Goal: Information Seeking & Learning: Check status

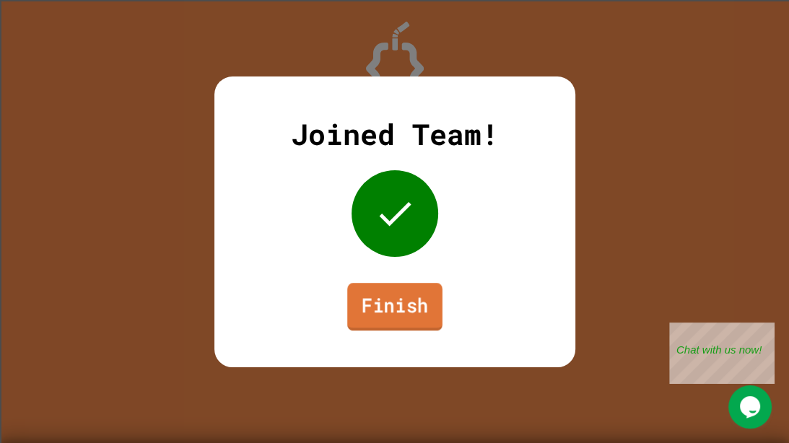
click at [389, 316] on link "Finish" at bounding box center [394, 307] width 95 height 48
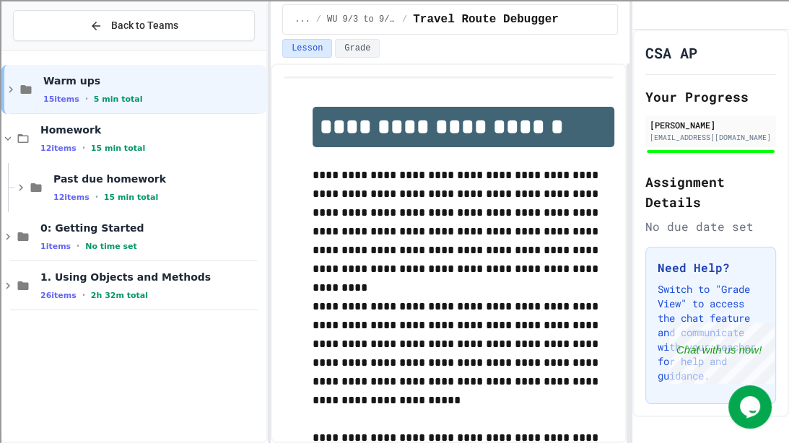
click at [274, 198] on div "**********" at bounding box center [394, 221] width 789 height 443
click at [146, 147] on div "12 items • 15 min total" at bounding box center [151, 148] width 223 height 12
click at [21, 235] on icon at bounding box center [23, 236] width 11 height 9
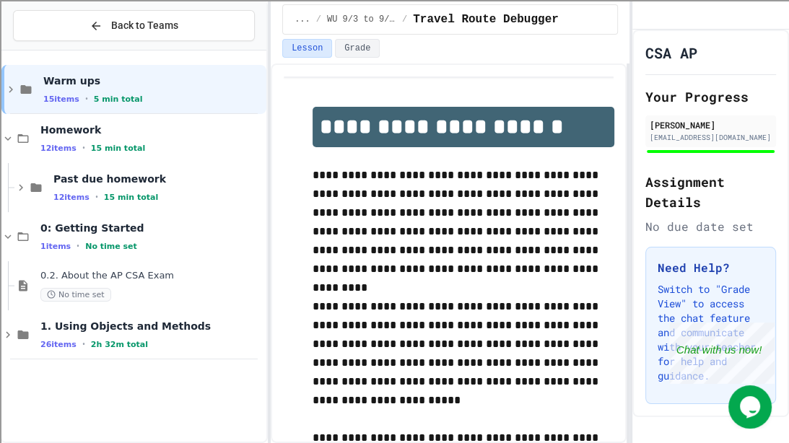
click at [21, 235] on icon at bounding box center [22, 236] width 17 height 13
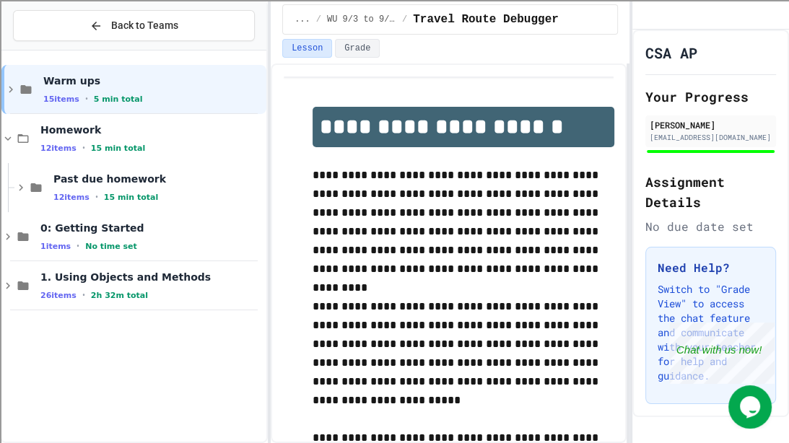
click at [12, 178] on div "Past due homework 12 items • 15 min total" at bounding box center [133, 187] width 265 height 49
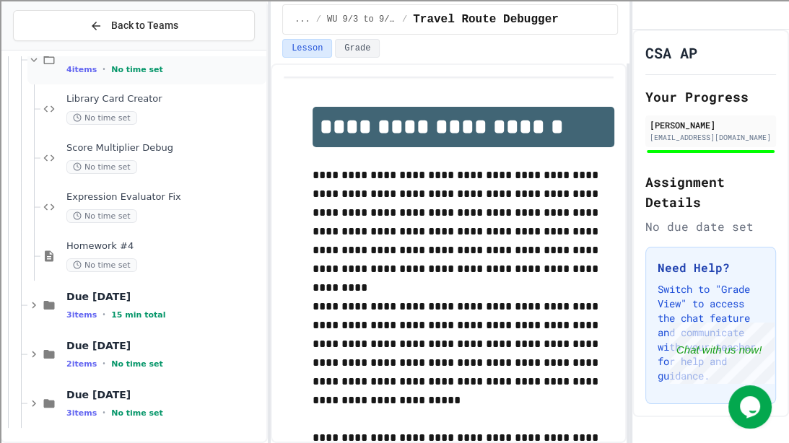
scroll to position [179, 0]
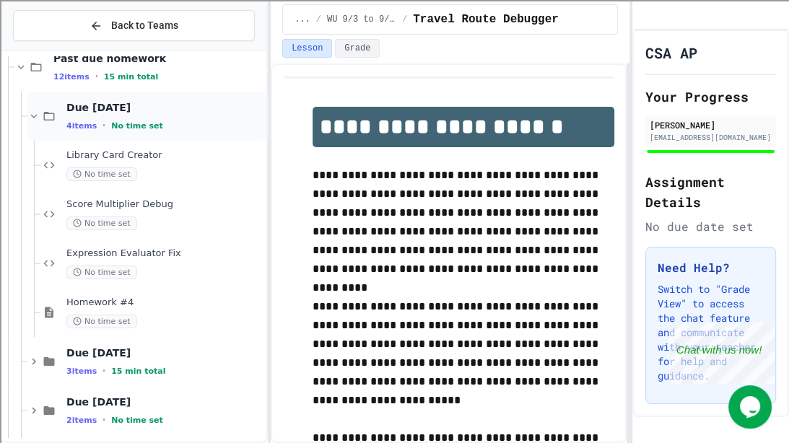
click at [45, 132] on div "Due [DATE] 4 items • No time set" at bounding box center [146, 116] width 239 height 49
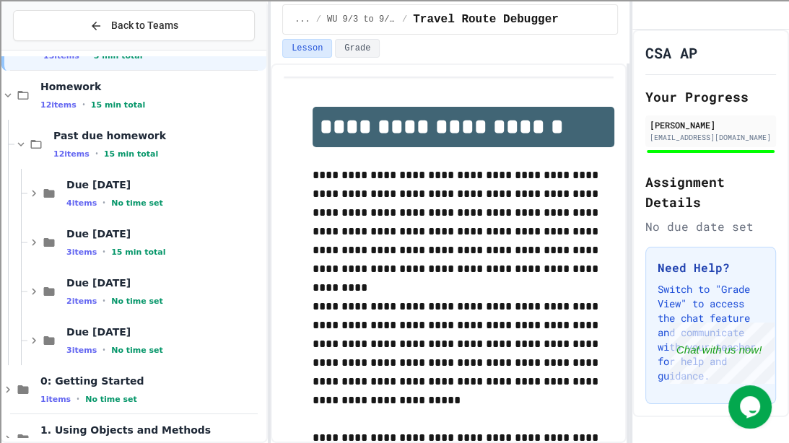
scroll to position [20, 0]
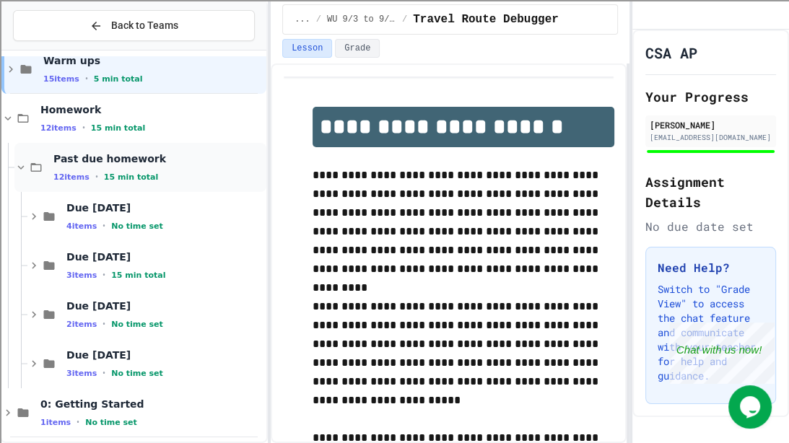
click at [32, 167] on icon at bounding box center [35, 167] width 17 height 13
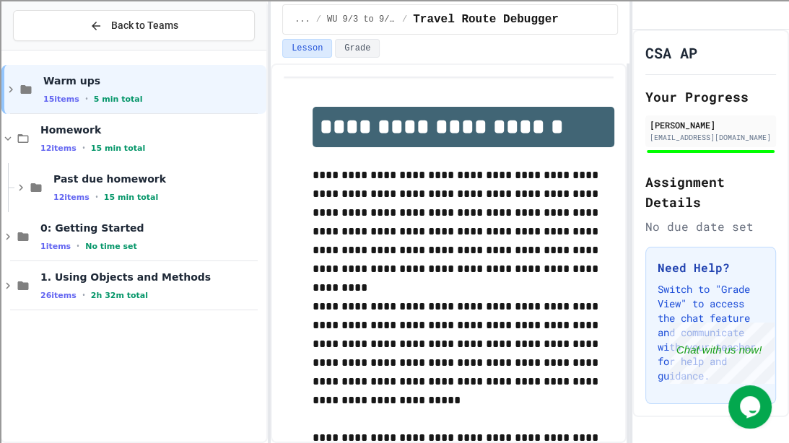
scroll to position [0, 0]
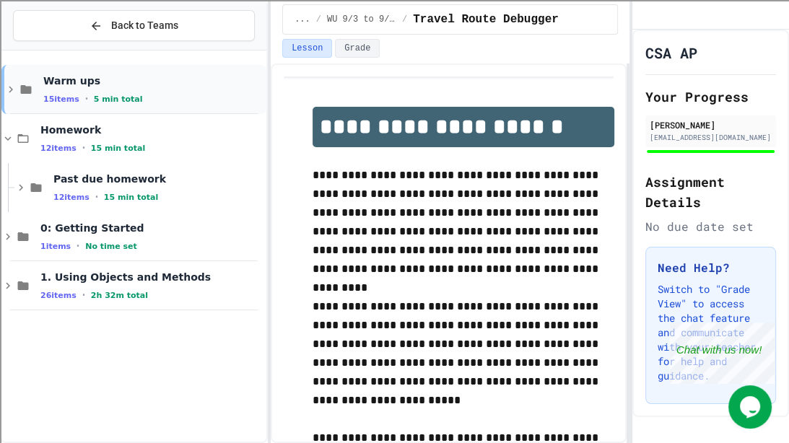
click at [19, 111] on div "Warm ups 15 items • 5 min total" at bounding box center [133, 89] width 265 height 49
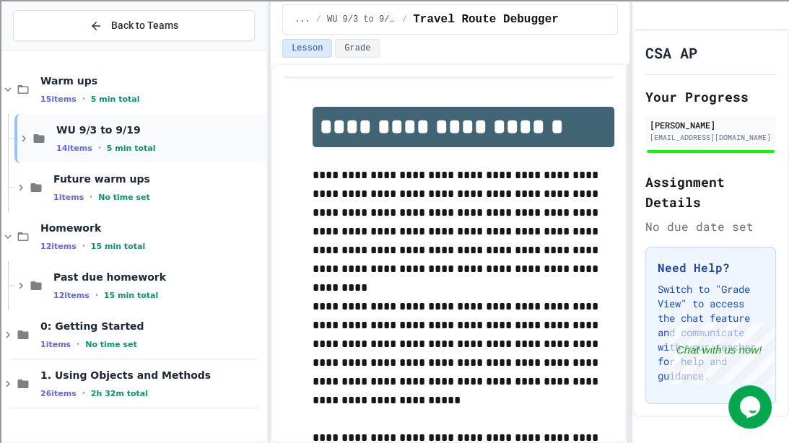
click at [35, 158] on div "WU 9/3 to 9/19 14 items • 5 min total" at bounding box center [140, 138] width 252 height 49
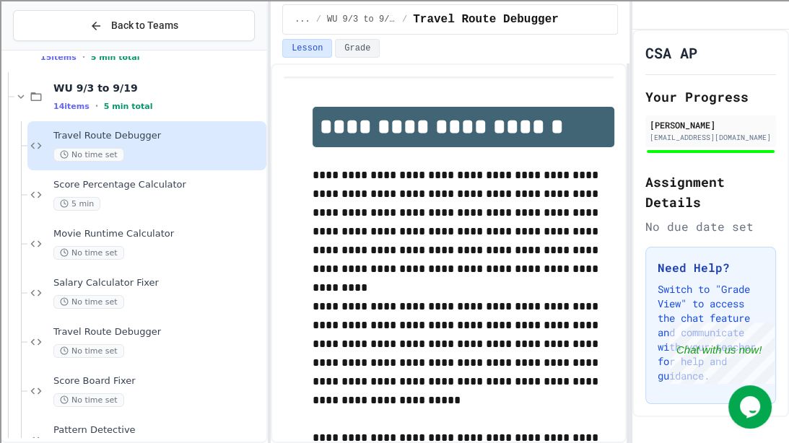
scroll to position [41, 0]
click at [66, 138] on span "Travel Route Debugger" at bounding box center [158, 137] width 210 height 12
click at [100, 199] on div "5 min" at bounding box center [158, 205] width 210 height 14
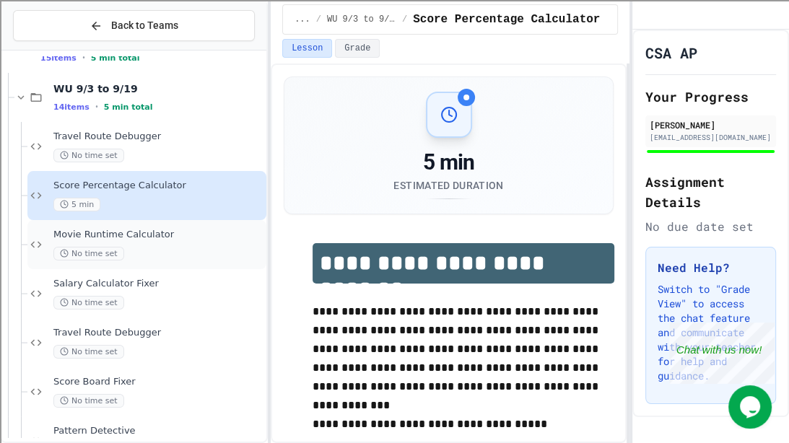
click at [109, 238] on span "Movie Runtime Calculator" at bounding box center [158, 235] width 210 height 12
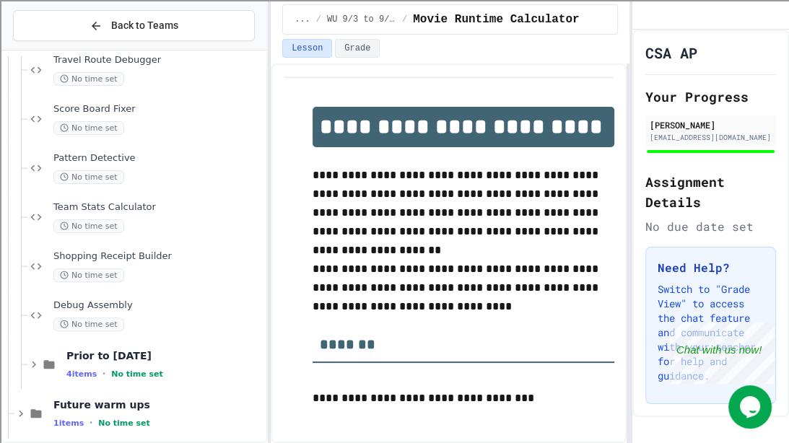
scroll to position [318, 0]
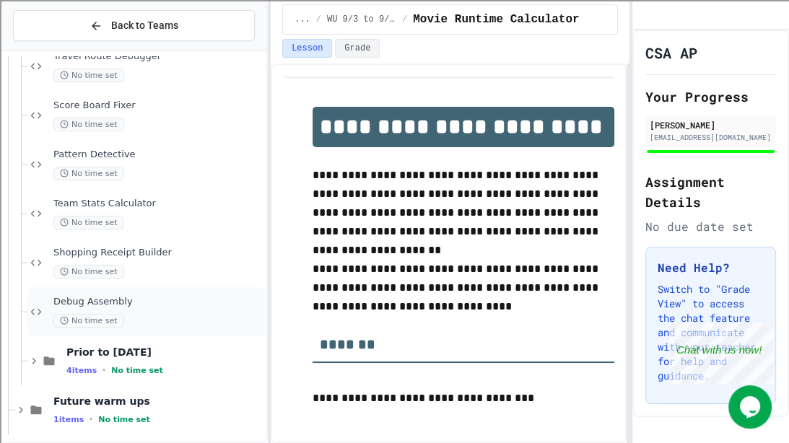
click at [123, 299] on span "Debug Assembly" at bounding box center [158, 302] width 210 height 12
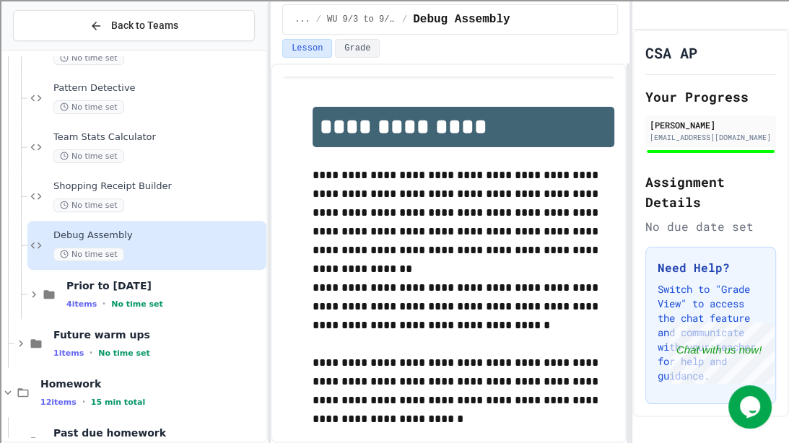
scroll to position [432, 0]
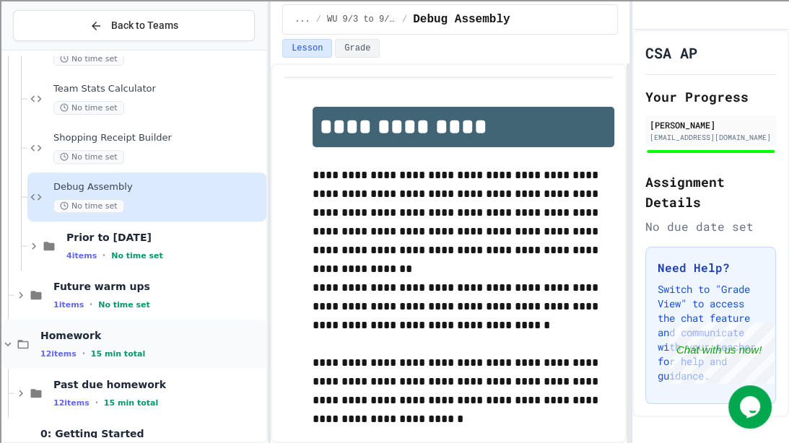
click at [56, 331] on span "Homework" at bounding box center [151, 335] width 223 height 13
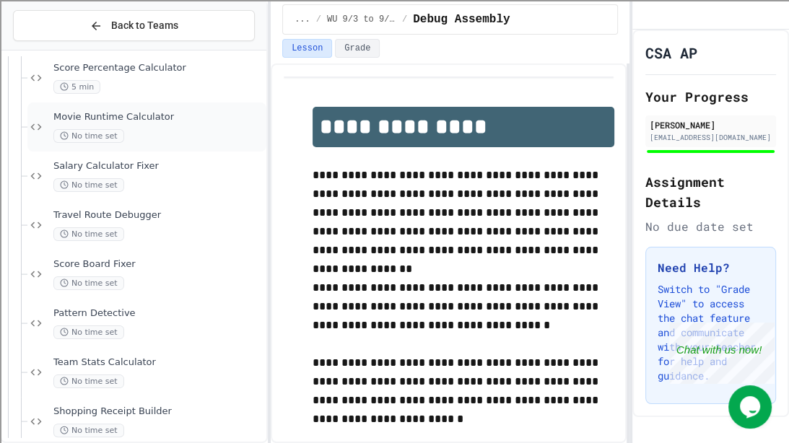
scroll to position [0, 0]
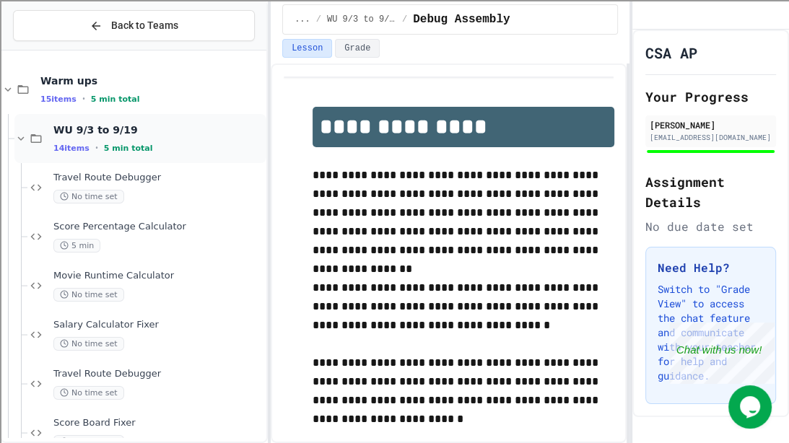
click at [39, 128] on div "WU 9/3 to 9/19 14 items • 5 min total" at bounding box center [140, 138] width 252 height 49
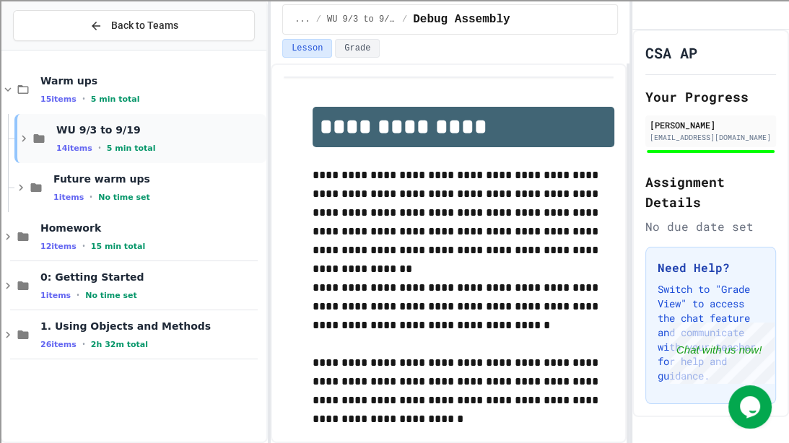
click at [107, 154] on div "WU 9/3 to 9/19 14 items • 5 min total" at bounding box center [140, 138] width 252 height 49
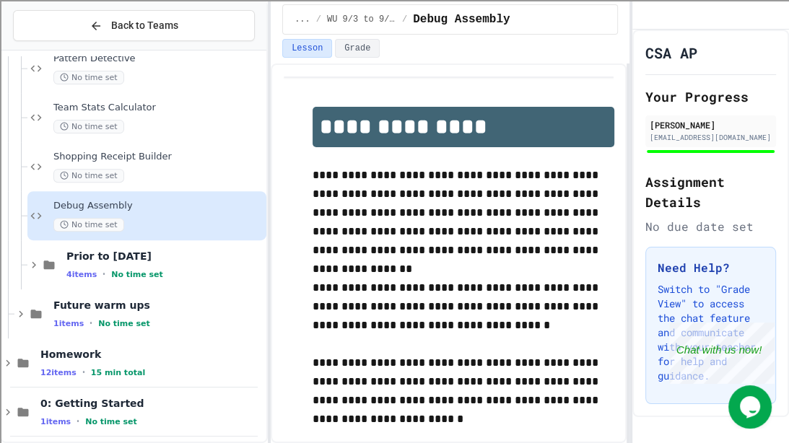
scroll to position [412, 0]
click at [175, 154] on span "Shopping Receipt Builder" at bounding box center [158, 158] width 210 height 12
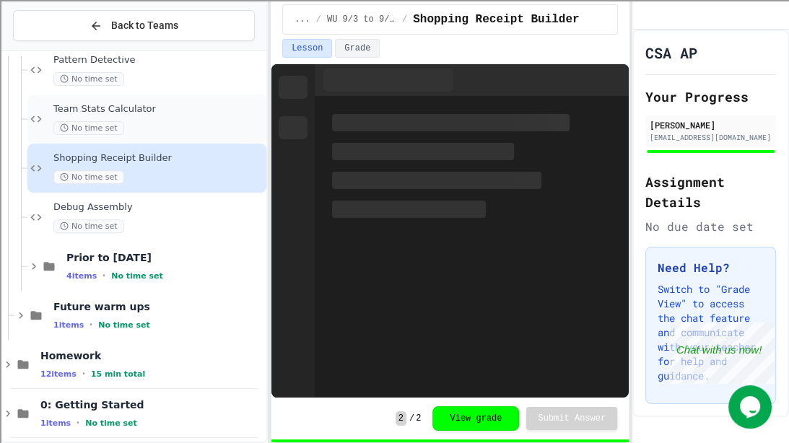
click at [154, 123] on div "No time set" at bounding box center [158, 128] width 210 height 14
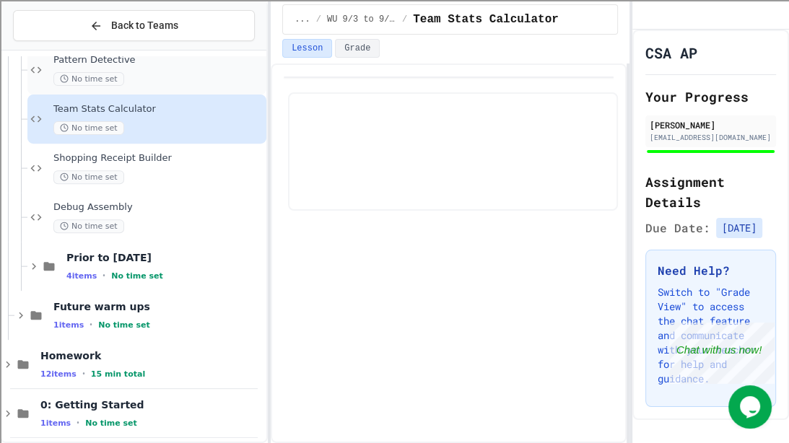
click at [141, 74] on div "No time set" at bounding box center [158, 79] width 210 height 14
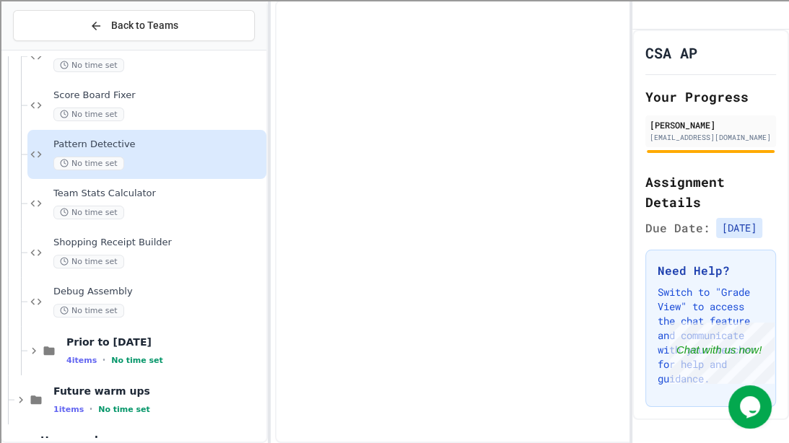
scroll to position [325, 0]
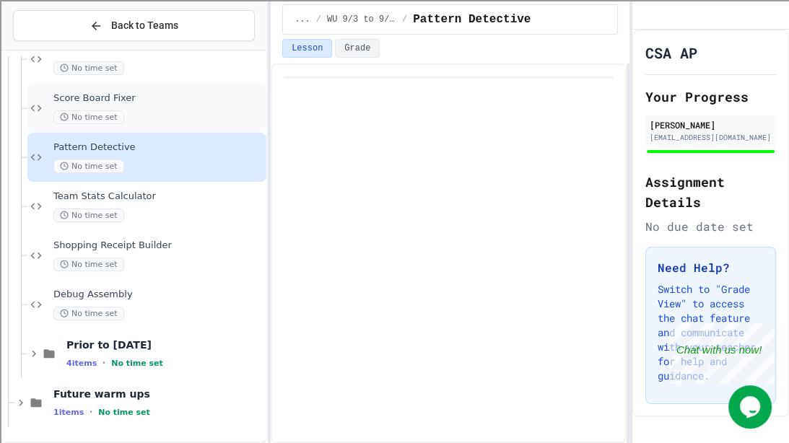
click at [133, 105] on div "Score Board Fixer No time set" at bounding box center [158, 108] width 210 height 32
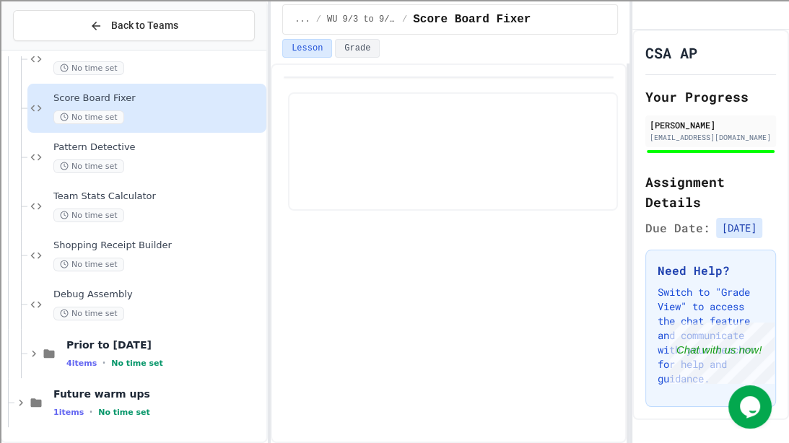
click at [131, 79] on div "Travel Route Debugger No time set" at bounding box center [146, 59] width 239 height 49
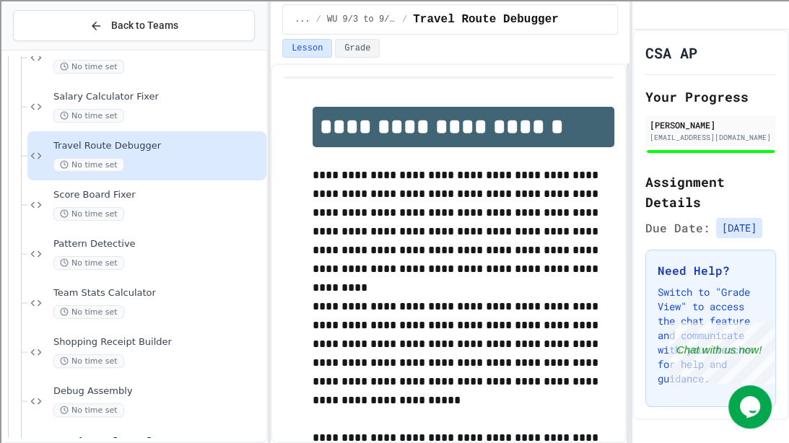
scroll to position [227, 0]
click at [134, 99] on span "Salary Calculator Fixer" at bounding box center [158, 98] width 210 height 12
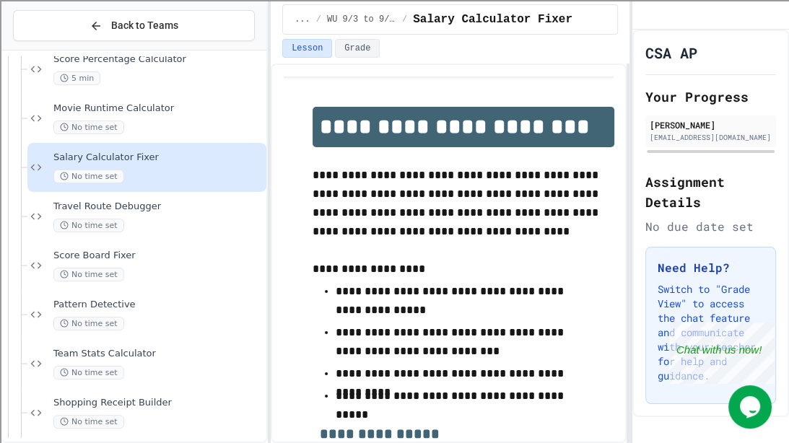
scroll to position [162, 0]
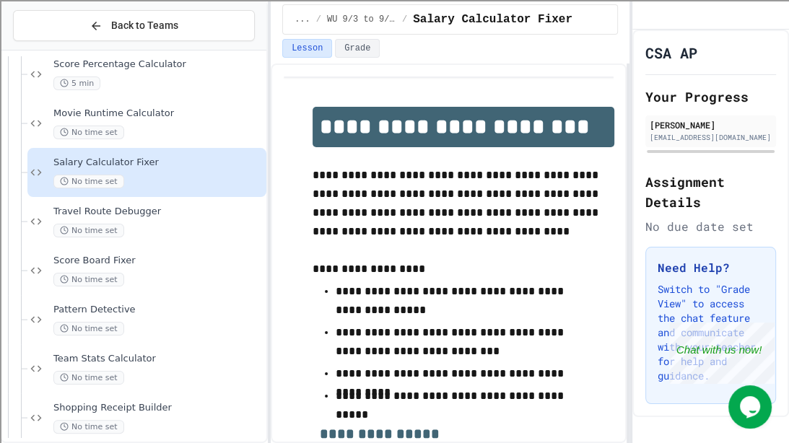
click at [141, 126] on div "No time set" at bounding box center [158, 133] width 210 height 14
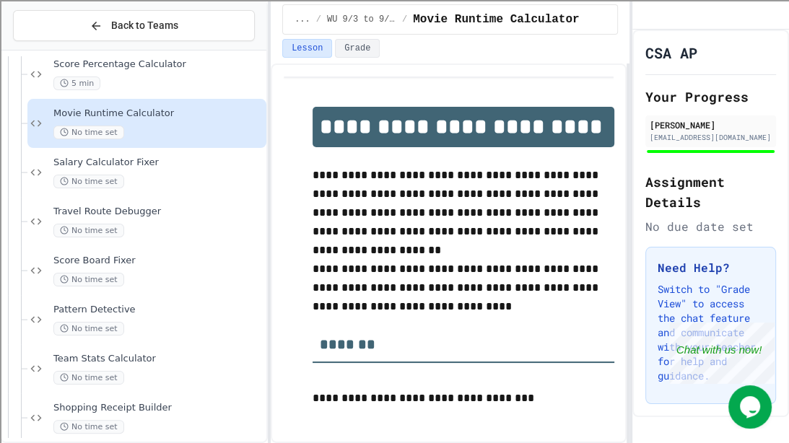
click at [144, 153] on div "Salary Calculator Fixer No time set" at bounding box center [146, 172] width 239 height 49
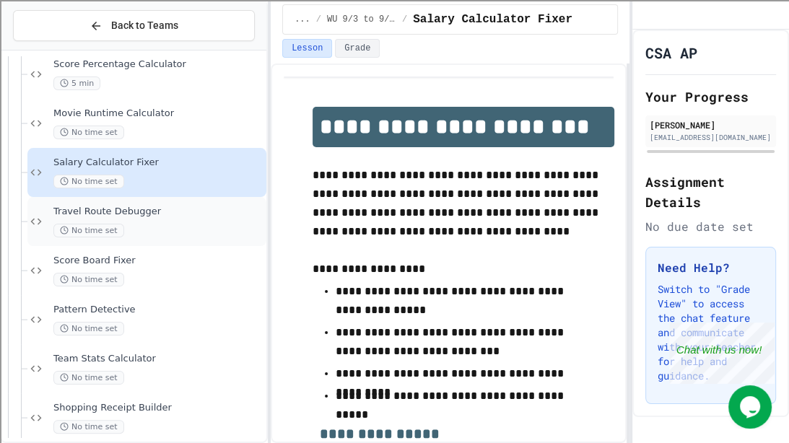
click at [186, 198] on div "Travel Route Debugger No time set" at bounding box center [146, 221] width 239 height 49
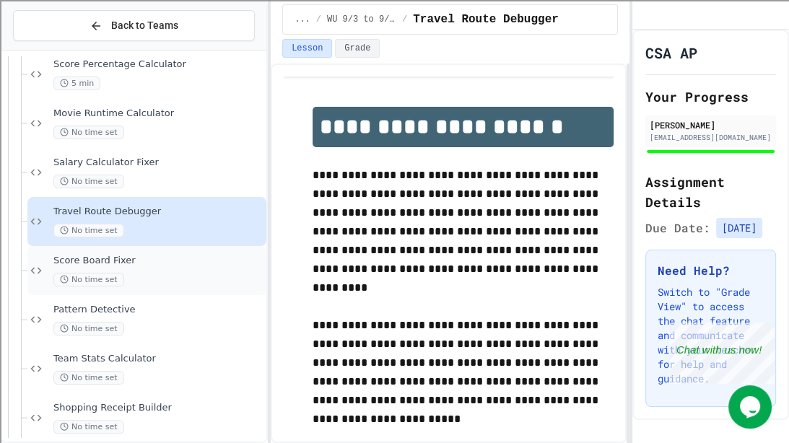
click at [167, 249] on div "Score Board Fixer No time set" at bounding box center [146, 270] width 239 height 49
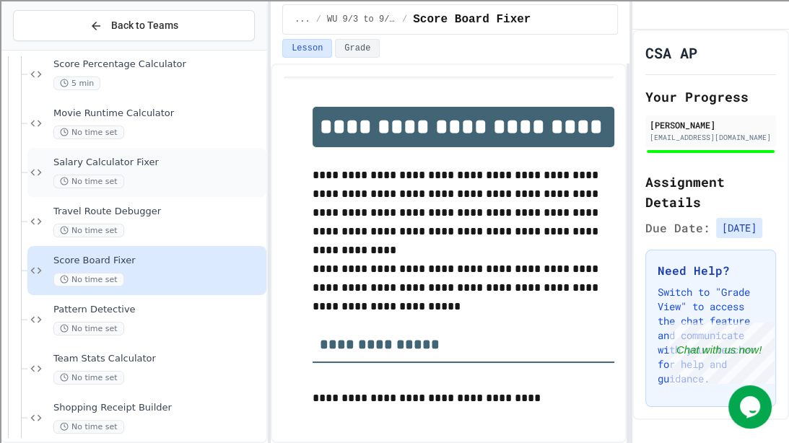
click at [197, 148] on div "Salary Calculator Fixer No time set" at bounding box center [146, 172] width 239 height 49
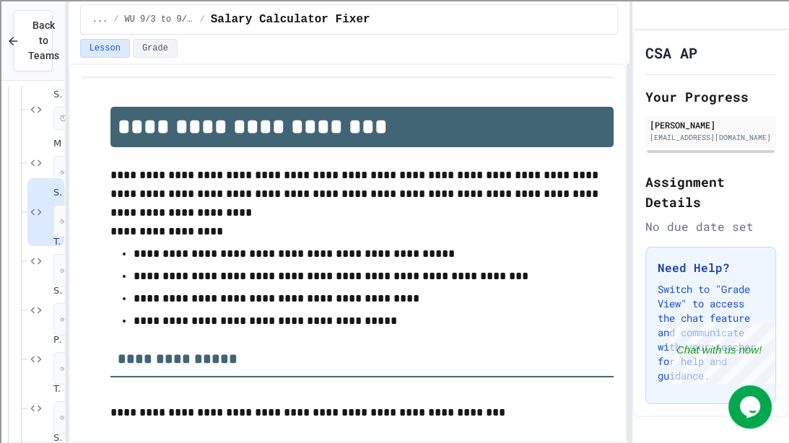
click at [0, 284] on div "**********" at bounding box center [394, 221] width 789 height 443
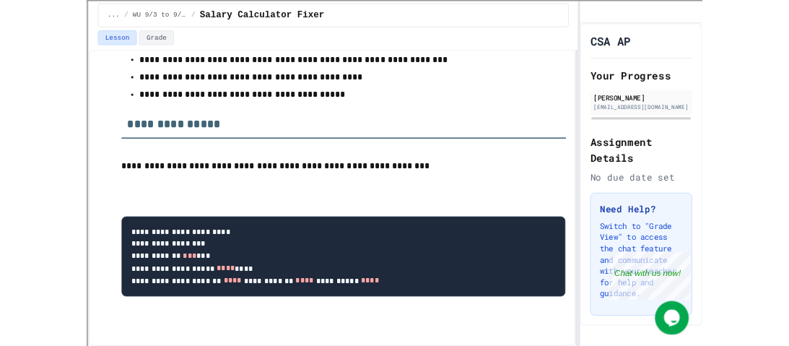
scroll to position [129, 0]
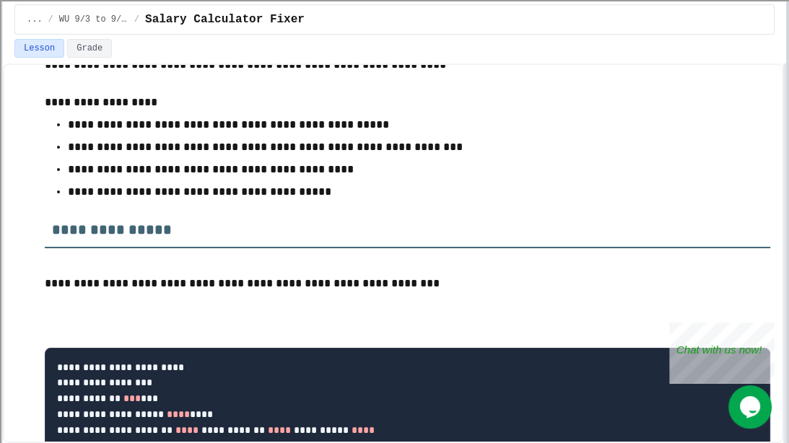
click at [788, 287] on div at bounding box center [787, 221] width 3 height 443
drag, startPoint x: 762, startPoint y: 265, endPoint x: 513, endPoint y: 259, distance: 249.1
click at [513, 259] on p at bounding box center [407, 265] width 725 height 19
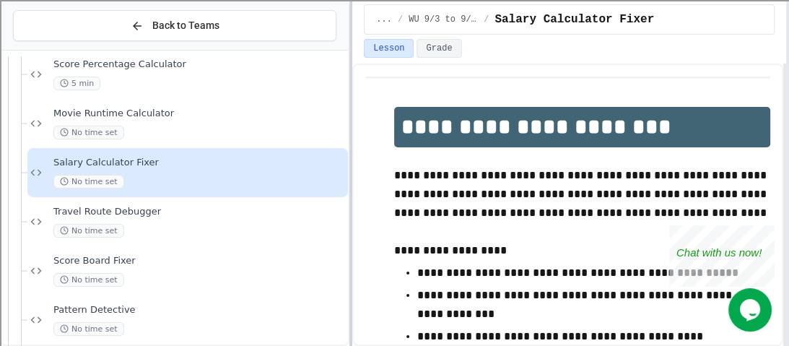
click at [352, 118] on div at bounding box center [350, 173] width 3 height 346
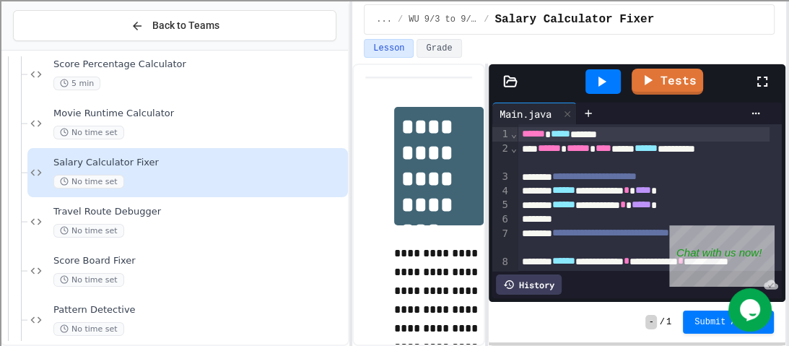
click at [482, 157] on div "**********" at bounding box center [568, 205] width 433 height 282
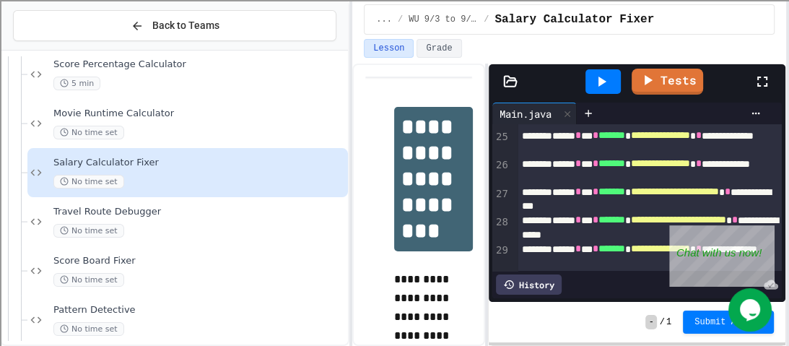
scroll to position [540, 0]
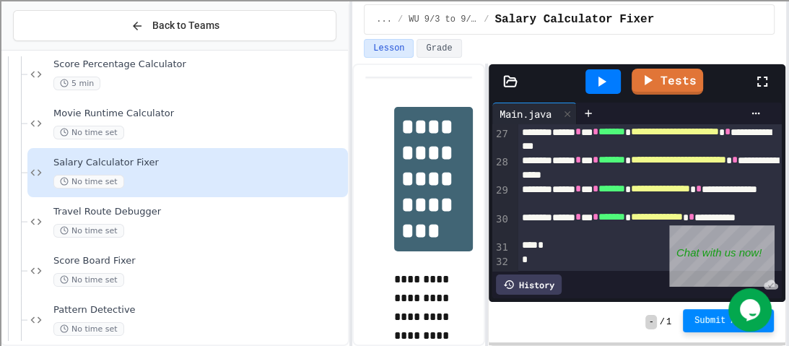
click at [691, 330] on button "Submit Answer" at bounding box center [728, 320] width 91 height 23
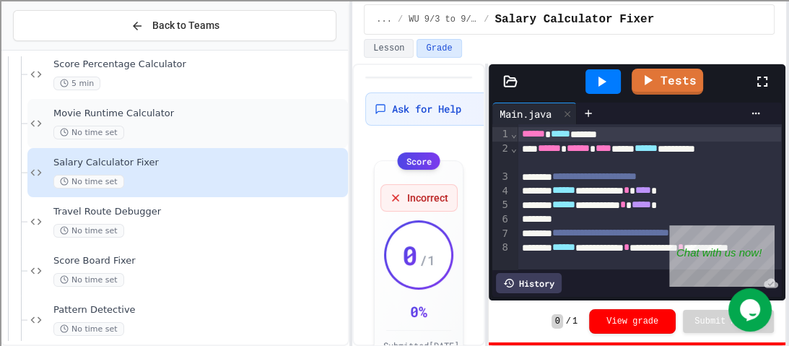
click at [232, 126] on div "No time set" at bounding box center [199, 133] width 292 height 14
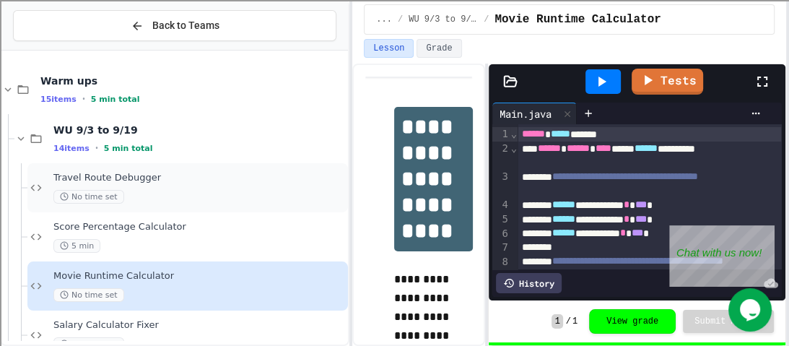
click at [217, 190] on div "No time set" at bounding box center [199, 197] width 292 height 14
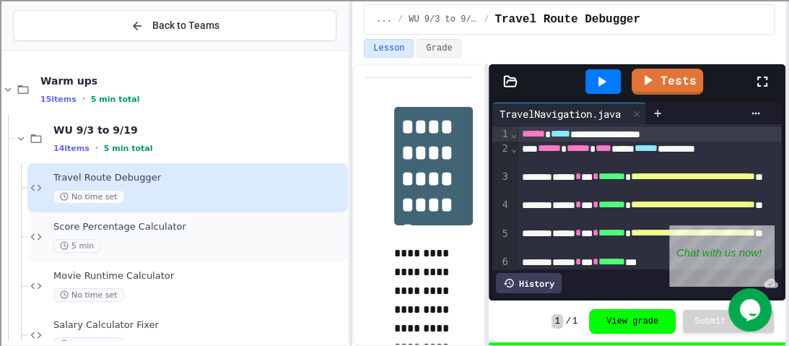
click at [219, 224] on span "Score Percentage Calculator" at bounding box center [199, 227] width 292 height 12
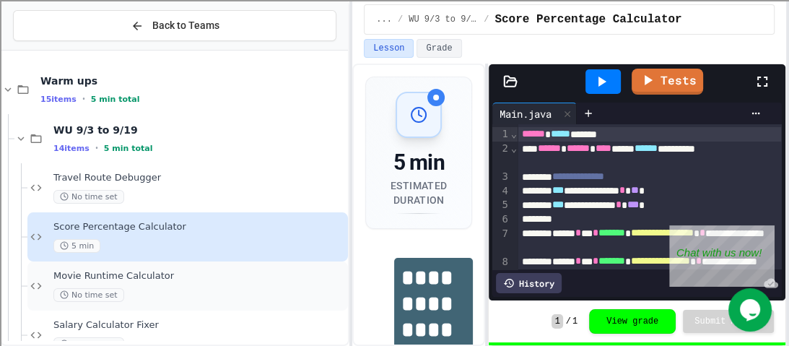
click at [214, 267] on div "Movie Runtime Calculator No time set" at bounding box center [187, 285] width 320 height 49
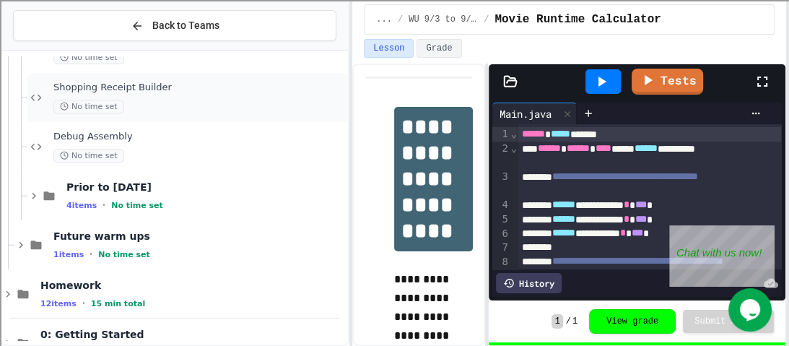
scroll to position [481, 0]
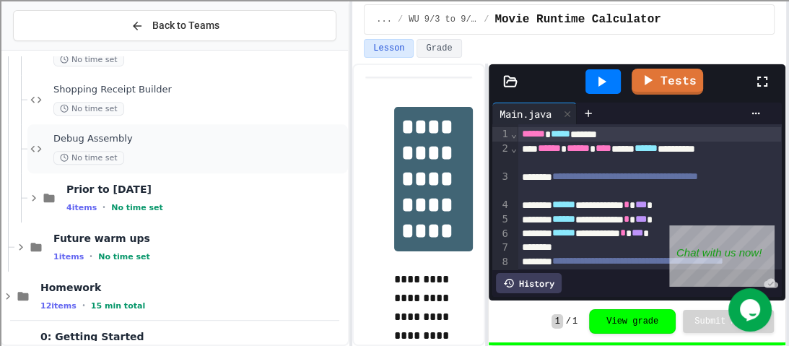
click at [148, 139] on span "Debug Assembly" at bounding box center [199, 139] width 292 height 12
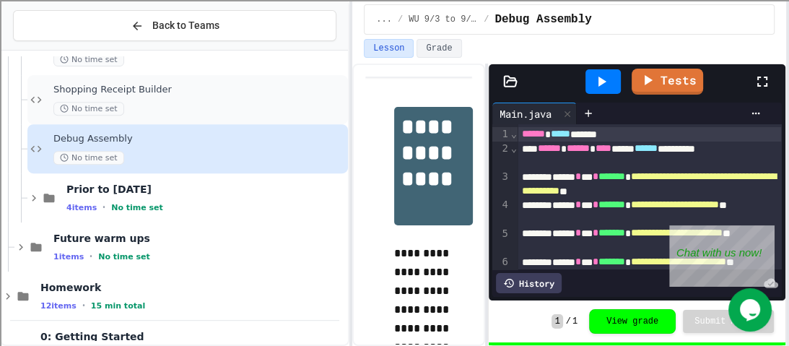
click at [141, 117] on div "Shopping Receipt Builder No time set" at bounding box center [187, 99] width 320 height 49
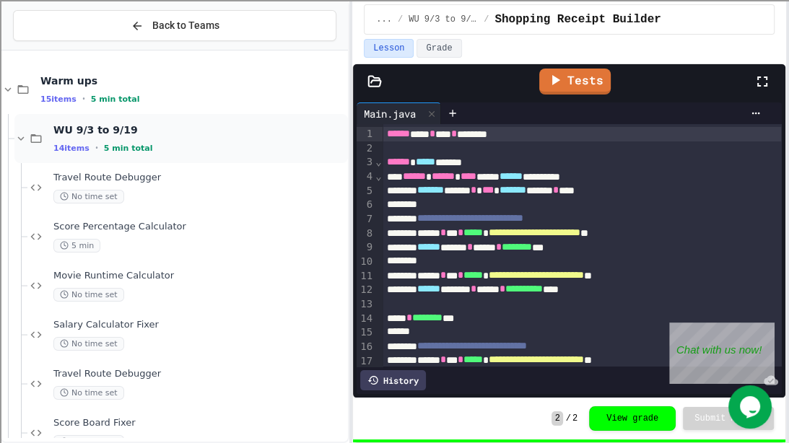
click at [34, 145] on div "WU 9/3 to 9/19 14 items • 5 min total" at bounding box center [180, 138] width 333 height 49
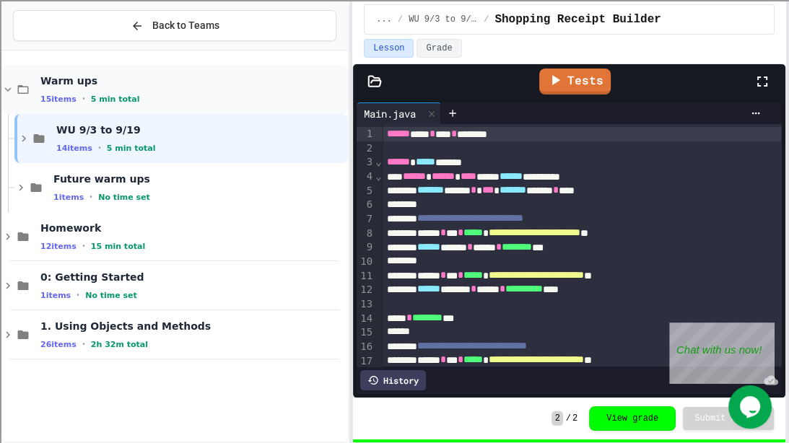
click at [36, 81] on div "Warm ups 15 items • 5 min total" at bounding box center [174, 89] width 346 height 49
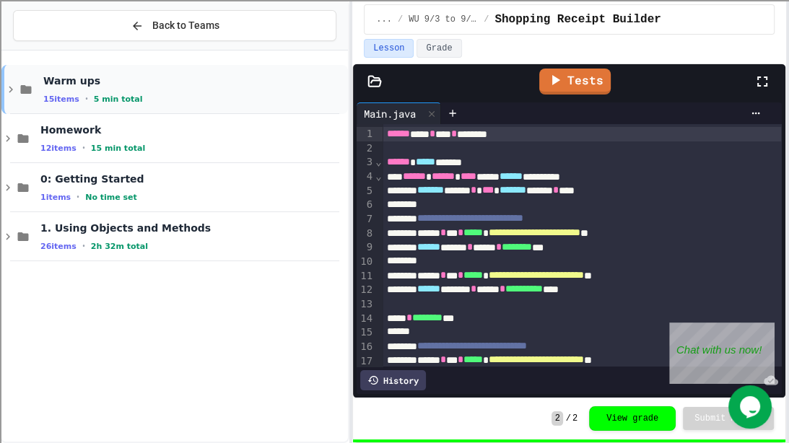
click at [50, 82] on span "Warm ups" at bounding box center [194, 80] width 302 height 13
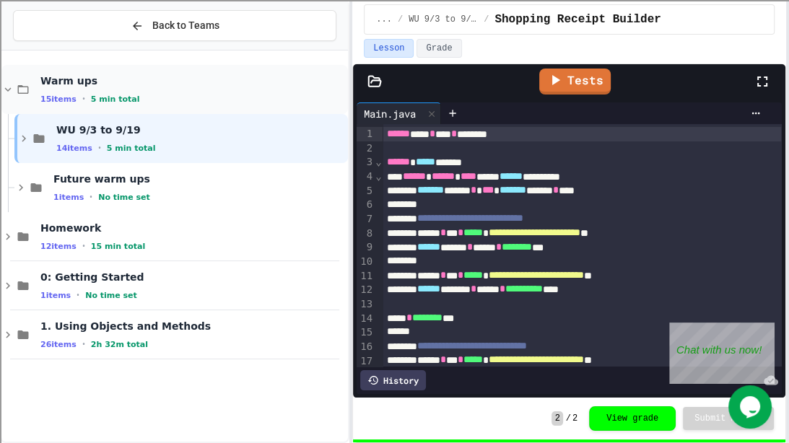
click at [4, 73] on div "Warm ups 15 items • 5 min total" at bounding box center [174, 89] width 346 height 49
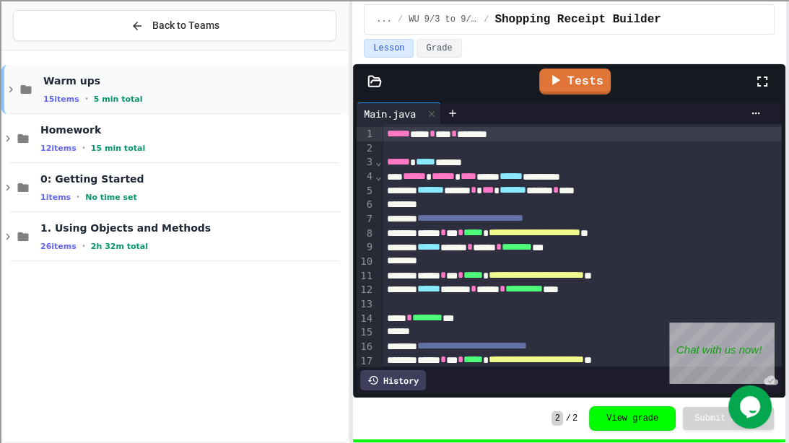
click at [11, 87] on icon at bounding box center [11, 90] width 4 height 6
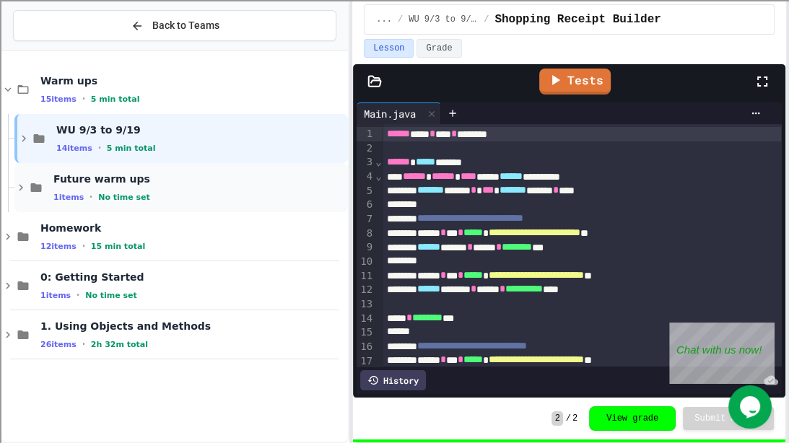
click at [29, 183] on icon at bounding box center [35, 187] width 17 height 13
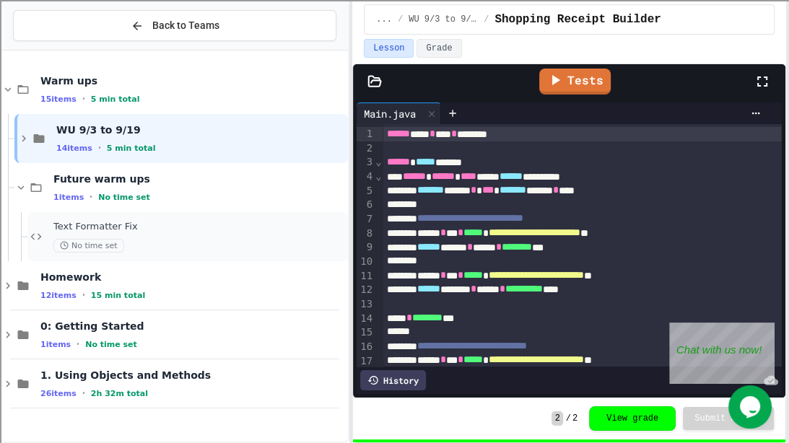
click at [57, 226] on span "Text Formatter Fix" at bounding box center [199, 227] width 292 height 12
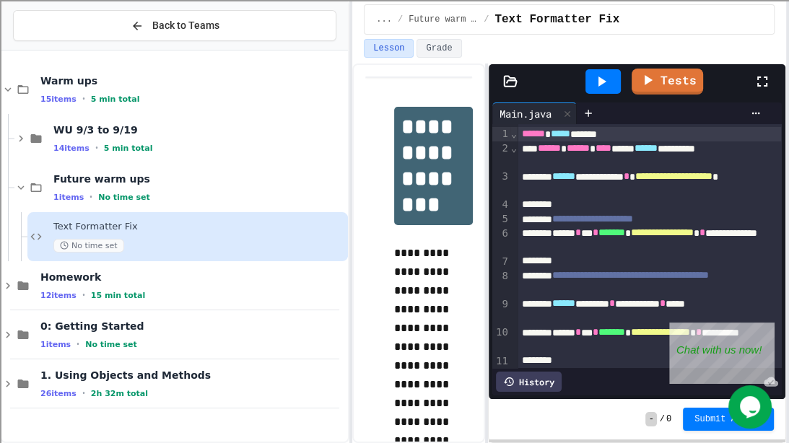
click at [57, 226] on span "Text Formatter Fix" at bounding box center [199, 227] width 292 height 12
click at [27, 227] on div "Text Formatter Fix No time set" at bounding box center [187, 236] width 320 height 49
click at [17, 186] on icon at bounding box center [20, 187] width 13 height 13
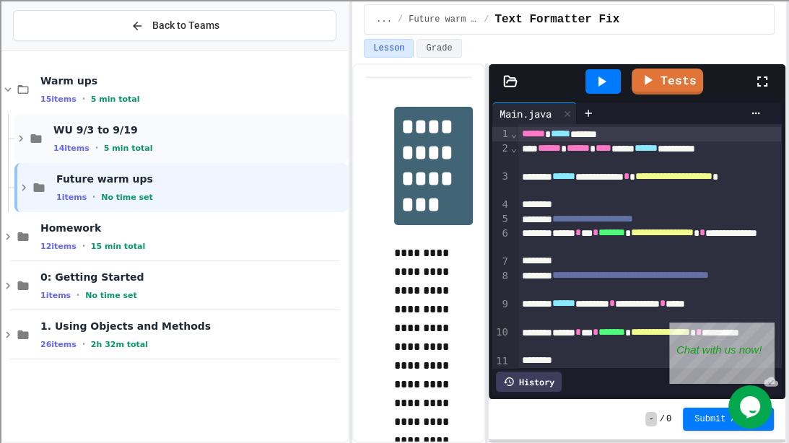
click at [32, 148] on div "WU 9/3 to 9/19 14 items • 5 min total" at bounding box center [180, 138] width 333 height 49
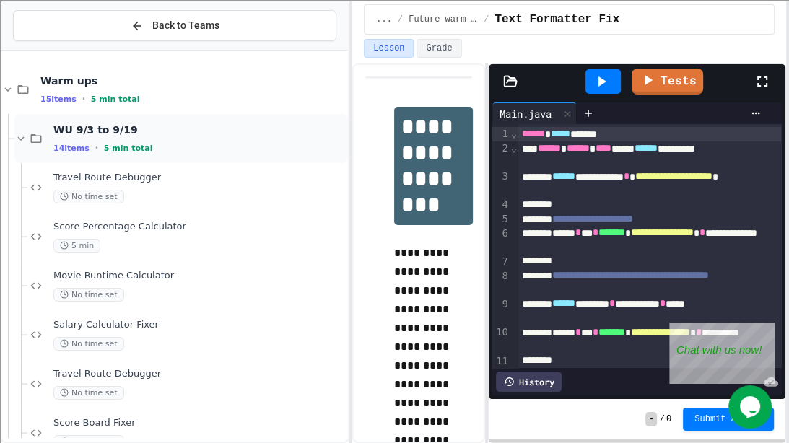
click at [94, 137] on div "WU 9/3 to 9/19 14 items • 5 min total" at bounding box center [199, 138] width 292 height 30
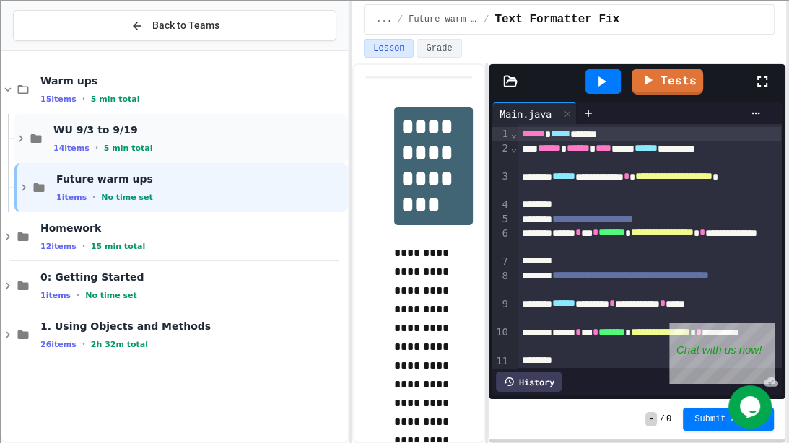
click at [113, 144] on span "5 min total" at bounding box center [128, 148] width 49 height 9
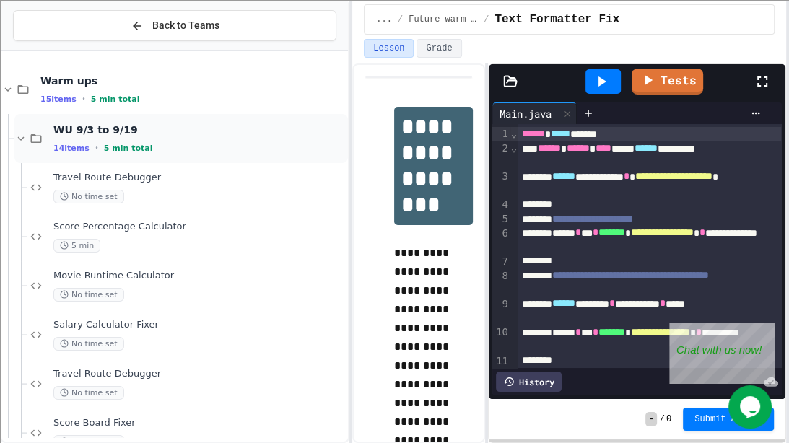
click at [36, 146] on div "WU 9/3 to 9/19 14 items • 5 min total" at bounding box center [180, 138] width 333 height 49
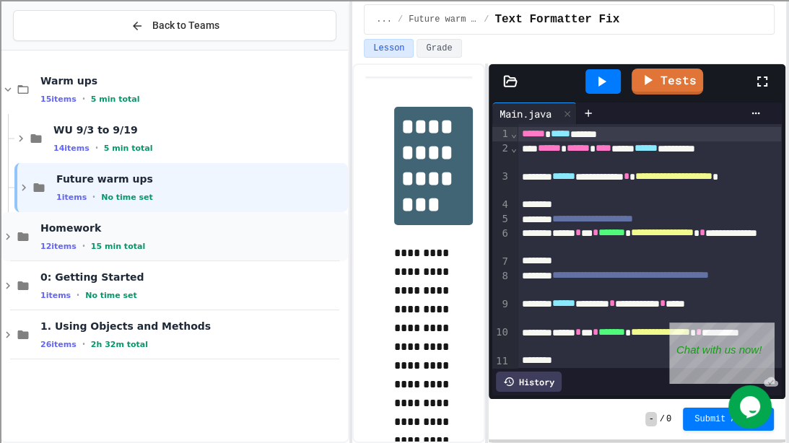
click at [52, 245] on span "12 items" at bounding box center [58, 246] width 36 height 9
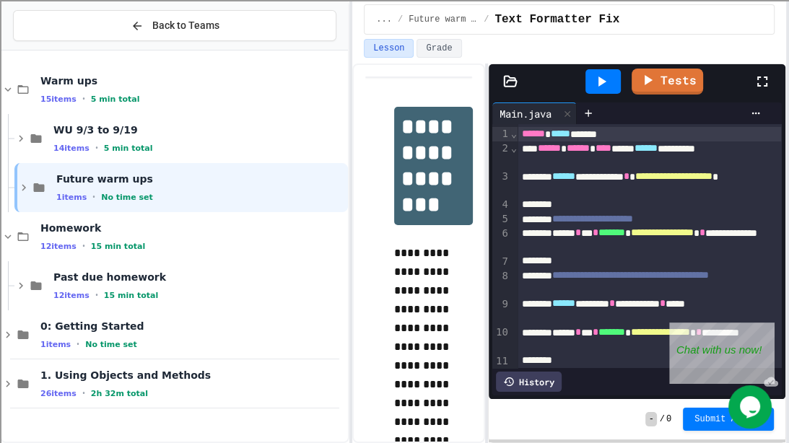
click at [52, 245] on span "12 items" at bounding box center [58, 246] width 36 height 9
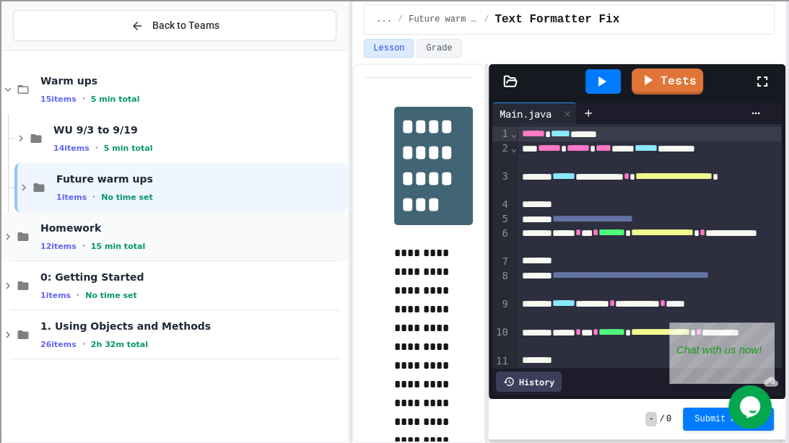
click at [51, 251] on div "Homework 12 items • 15 min total" at bounding box center [174, 236] width 346 height 49
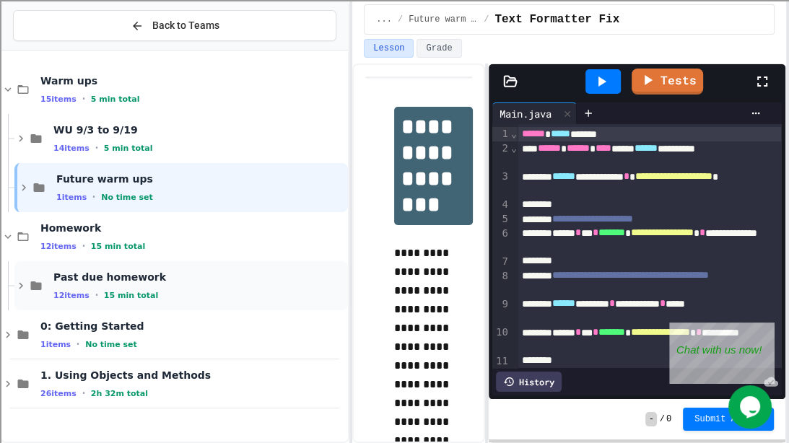
click at [54, 276] on span "Past due homework" at bounding box center [199, 277] width 292 height 13
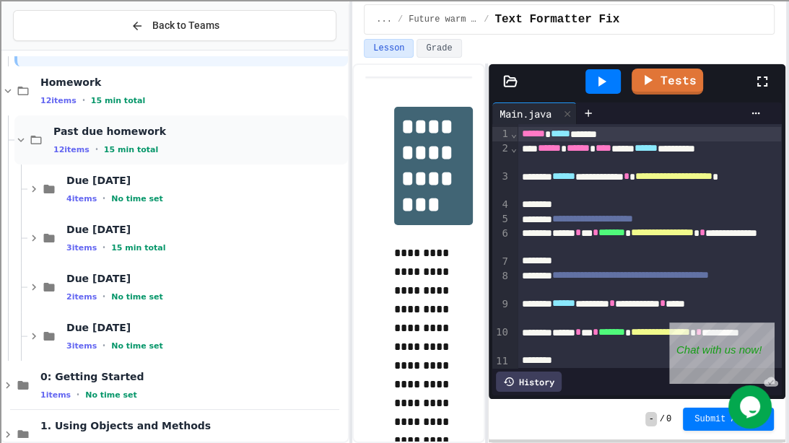
scroll to position [150, 0]
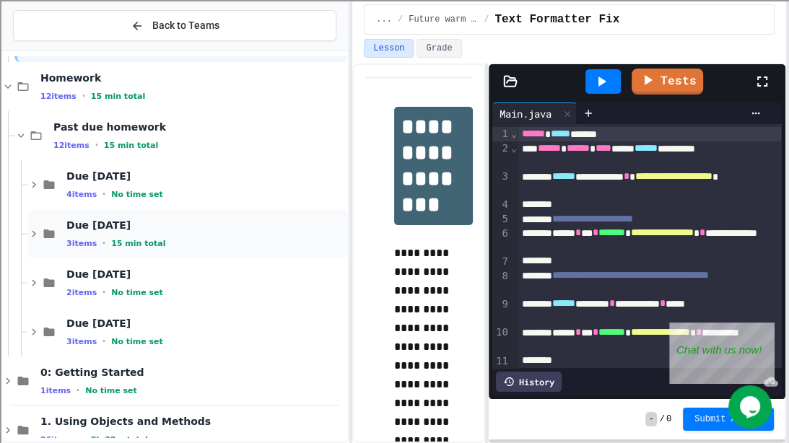
click at [85, 219] on span "Due [DATE]" at bounding box center [205, 225] width 279 height 13
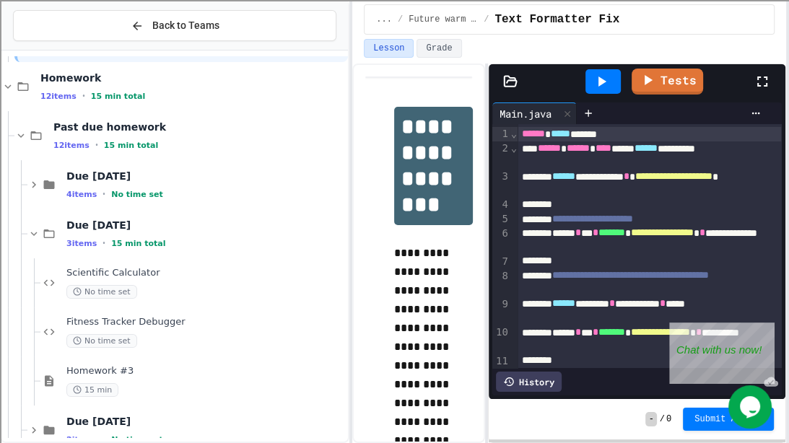
click at [85, 219] on span "Due [DATE]" at bounding box center [205, 225] width 279 height 13
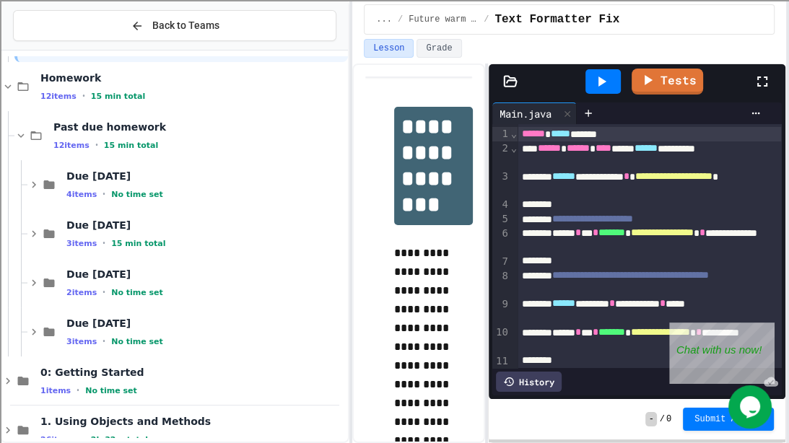
click at [85, 219] on span "Due [DATE]" at bounding box center [205, 225] width 279 height 13
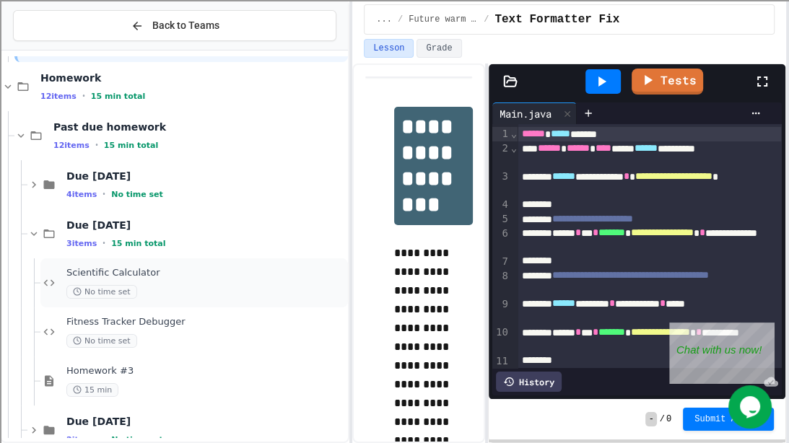
click at [98, 285] on span "No time set" at bounding box center [101, 292] width 71 height 14
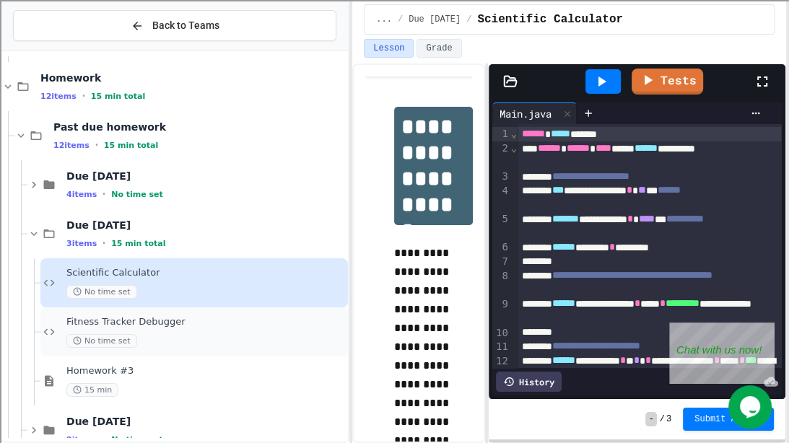
click at [100, 314] on div "Fitness Tracker Debugger No time set" at bounding box center [193, 331] width 307 height 49
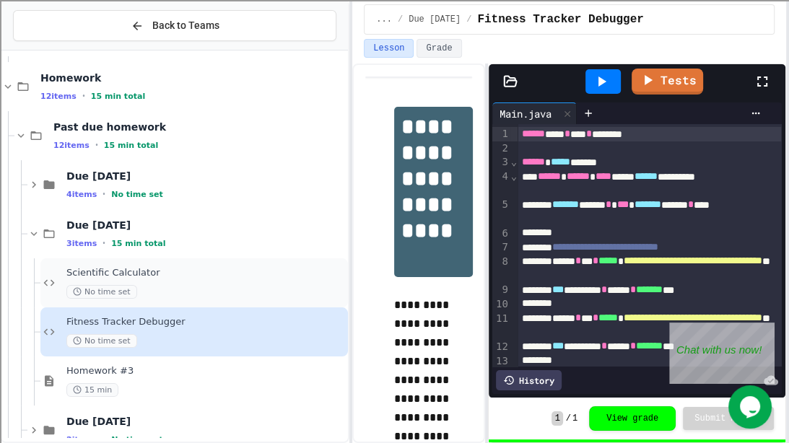
click at [111, 281] on div "Scientific Calculator No time set" at bounding box center [205, 283] width 279 height 32
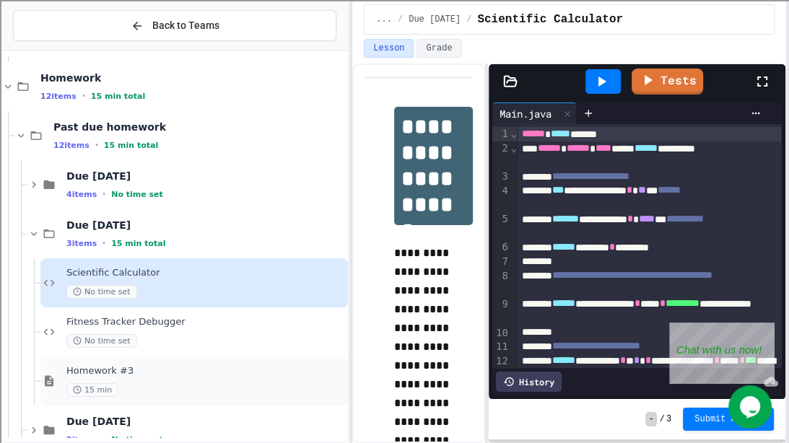
click at [237, 370] on span "Homework #3" at bounding box center [205, 371] width 279 height 12
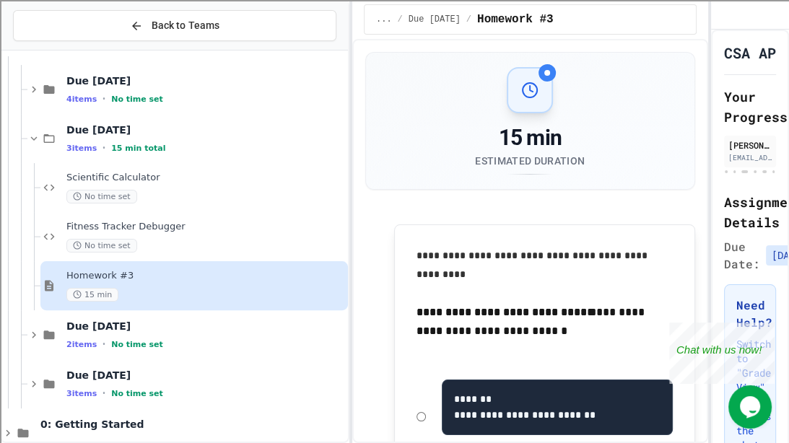
scroll to position [245, 0]
click at [189, 240] on div "No time set" at bounding box center [205, 246] width 279 height 14
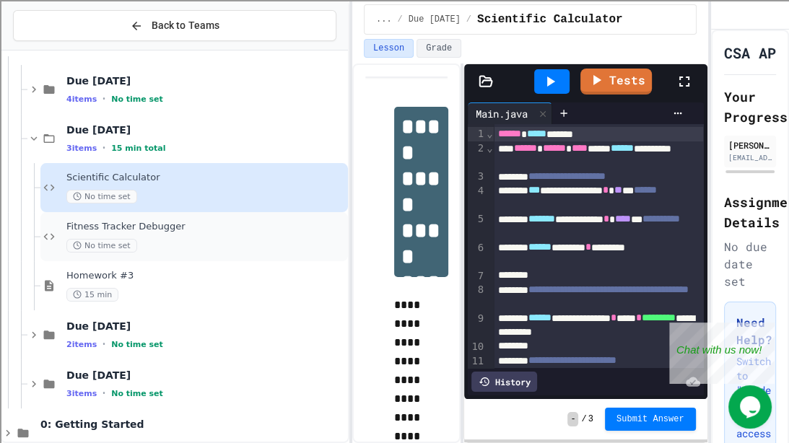
click at [237, 232] on div "Fitness Tracker Debugger No time set" at bounding box center [205, 237] width 279 height 32
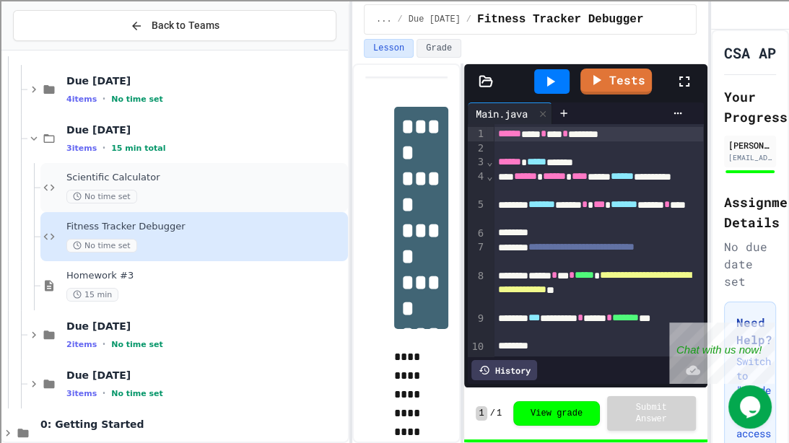
click at [237, 192] on div "No time set" at bounding box center [205, 197] width 279 height 14
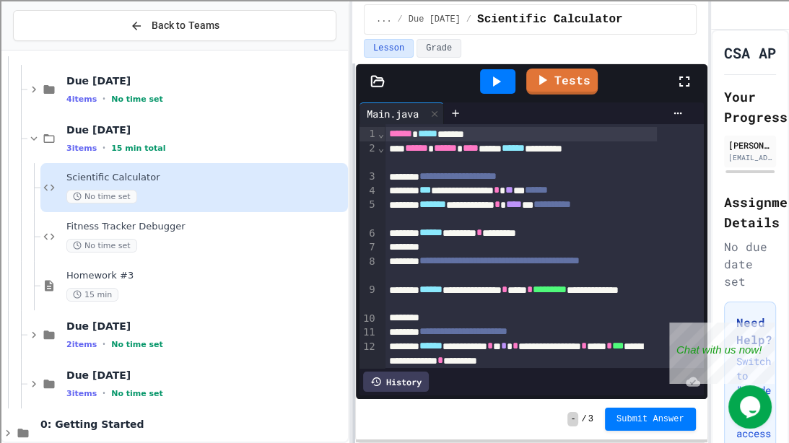
click at [324, 316] on div "**********" at bounding box center [394, 221] width 789 height 443
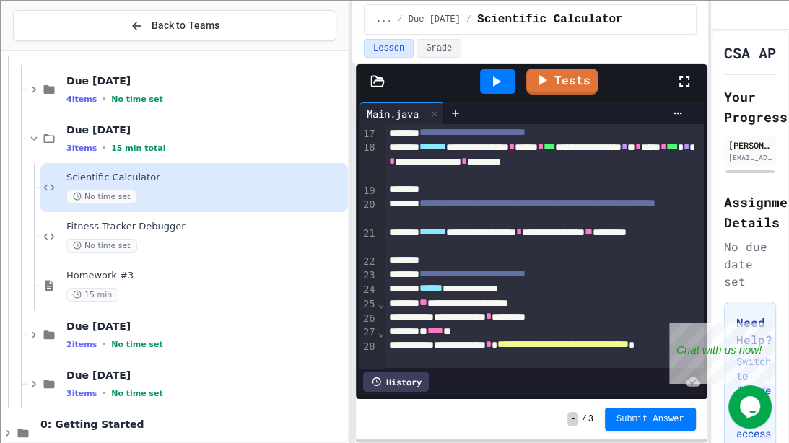
scroll to position [627, 0]
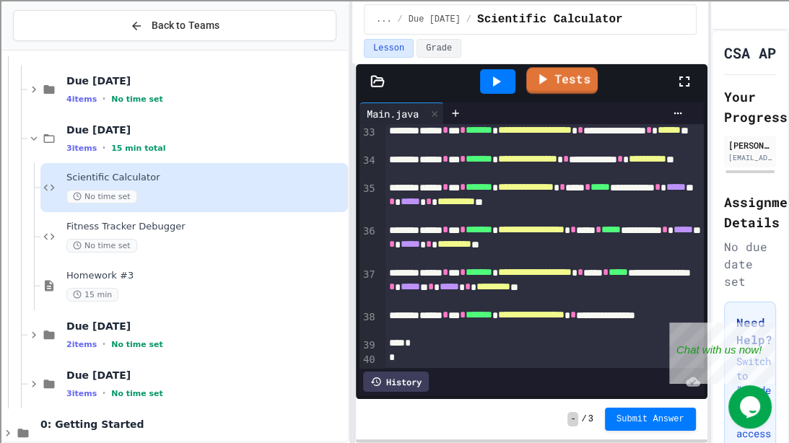
click at [540, 71] on icon at bounding box center [541, 78] width 17 height 17
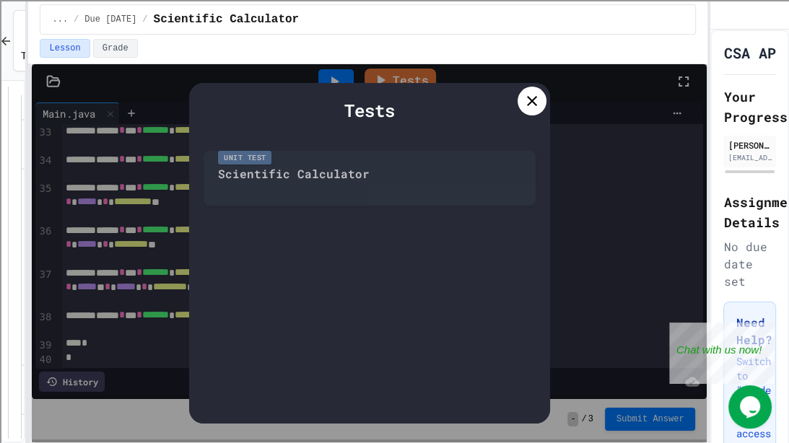
scroll to position [385, 0]
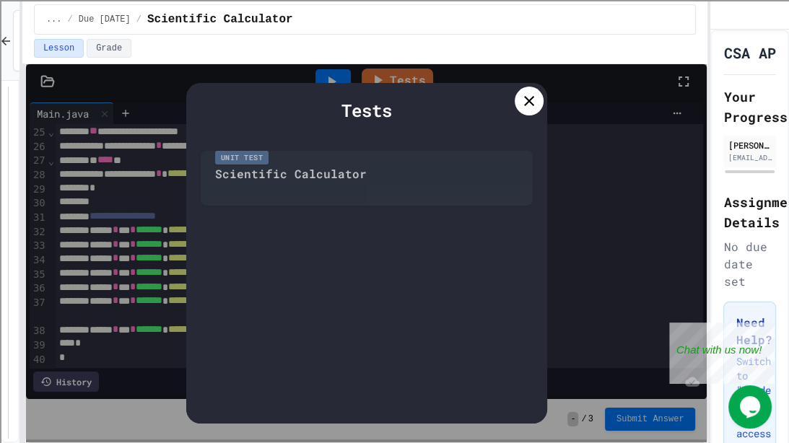
click at [0, 215] on div "**********" at bounding box center [394, 221] width 789 height 443
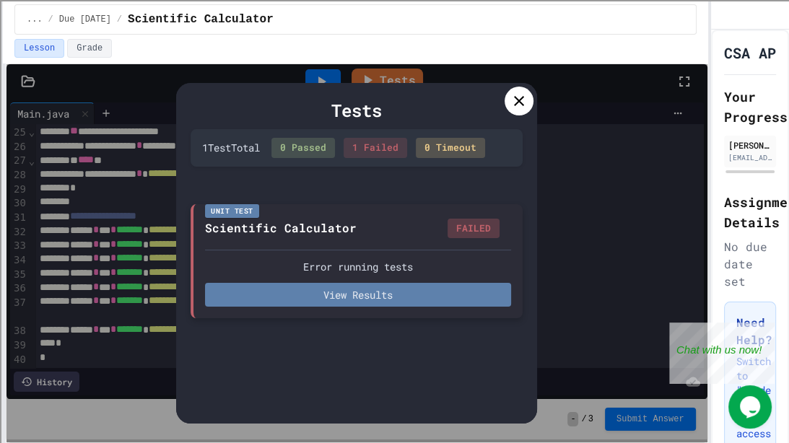
click at [401, 285] on button "View Results" at bounding box center [358, 295] width 306 height 24
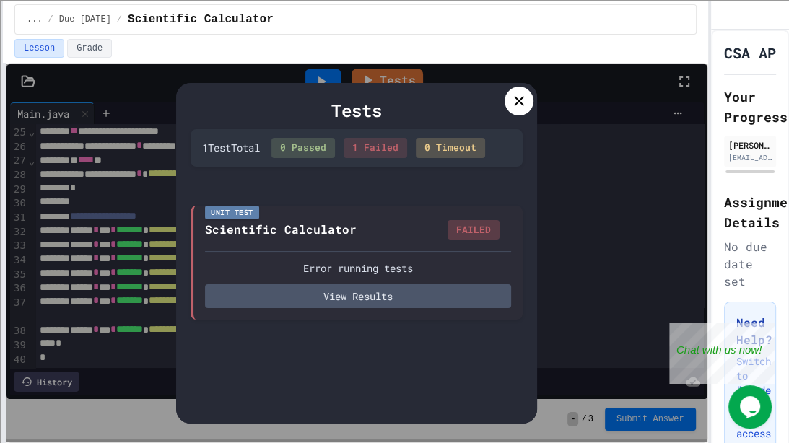
scroll to position [0, 0]
click at [520, 104] on icon at bounding box center [518, 100] width 17 height 17
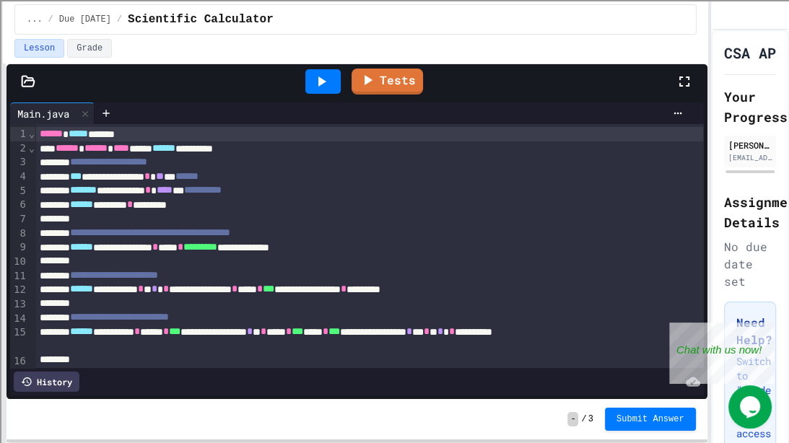
scroll to position [371, 0]
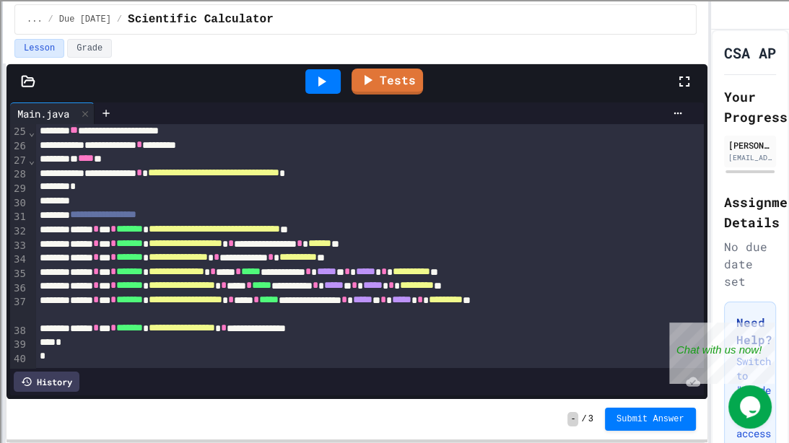
click at [88, 345] on div "**********" at bounding box center [394, 221] width 789 height 443
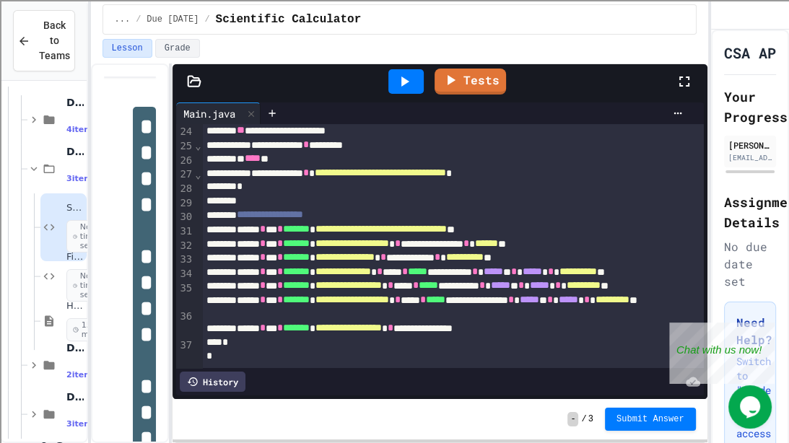
drag, startPoint x: 0, startPoint y: 310, endPoint x: 230, endPoint y: 315, distance: 230.3
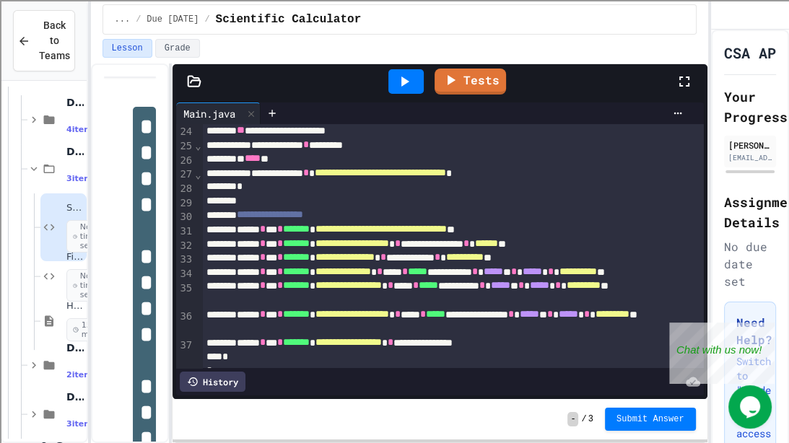
scroll to position [398, 0]
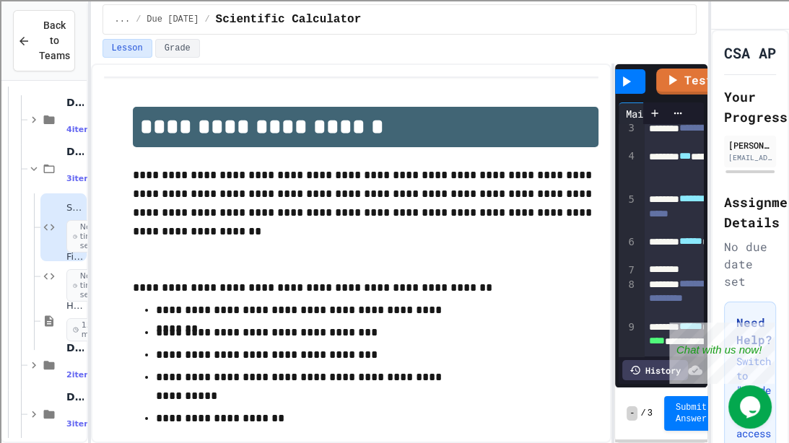
scroll to position [77, 0]
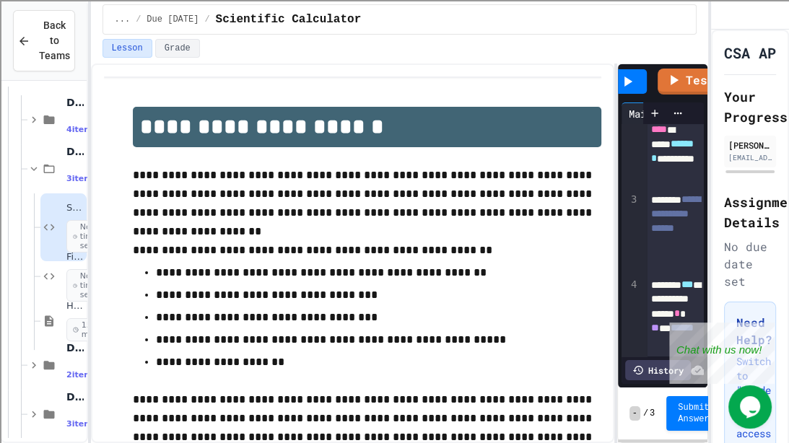
click at [618, 303] on div "**********" at bounding box center [399, 254] width 617 height 380
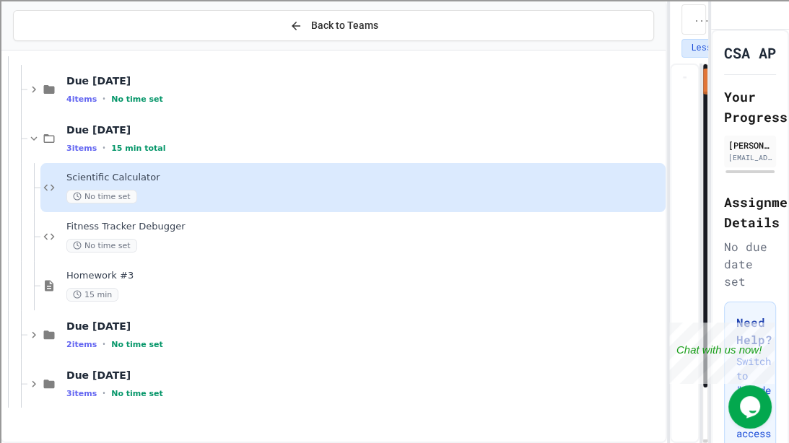
scroll to position [303, 0]
click at [45, 137] on icon at bounding box center [48, 138] width 17 height 13
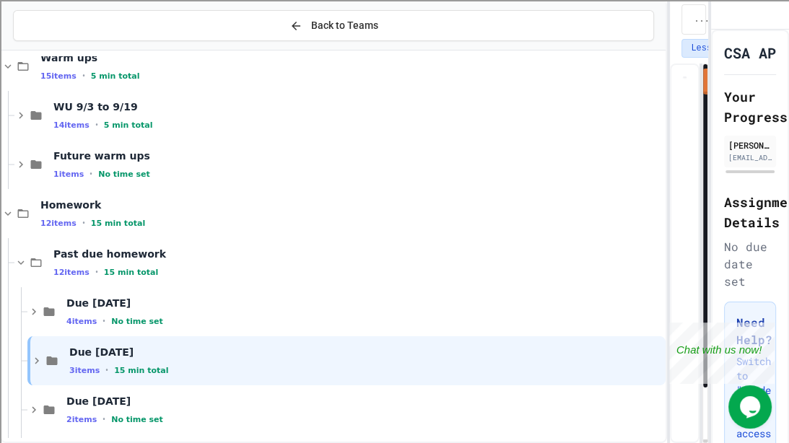
scroll to position [0, 0]
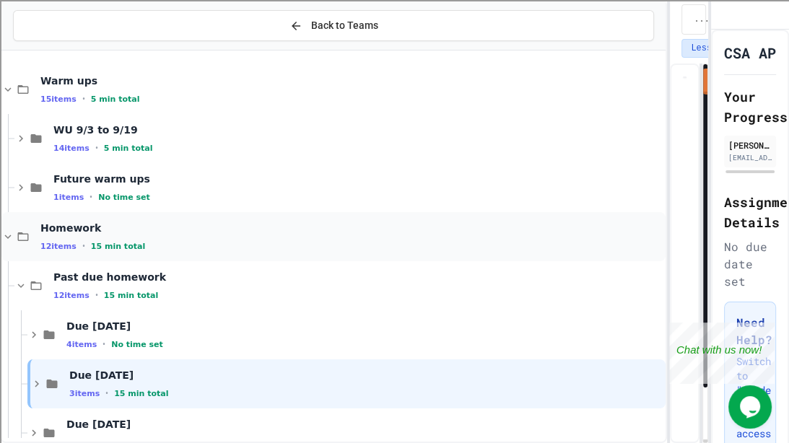
click at [30, 239] on icon at bounding box center [22, 236] width 17 height 13
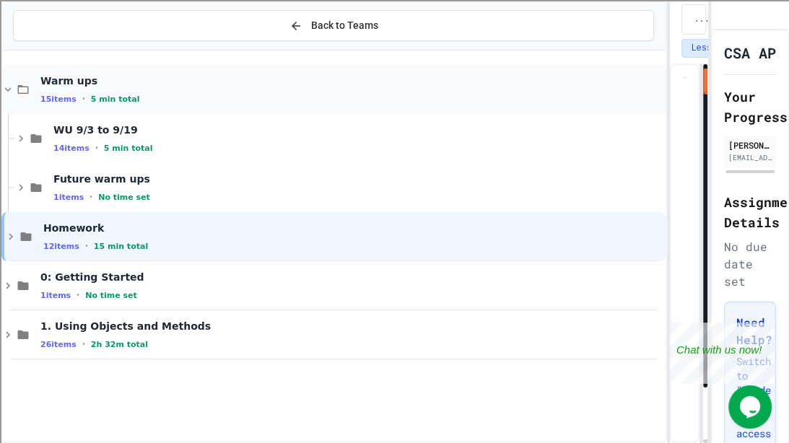
click at [29, 98] on div "Warm ups 15 items • 5 min total" at bounding box center [333, 89] width 664 height 49
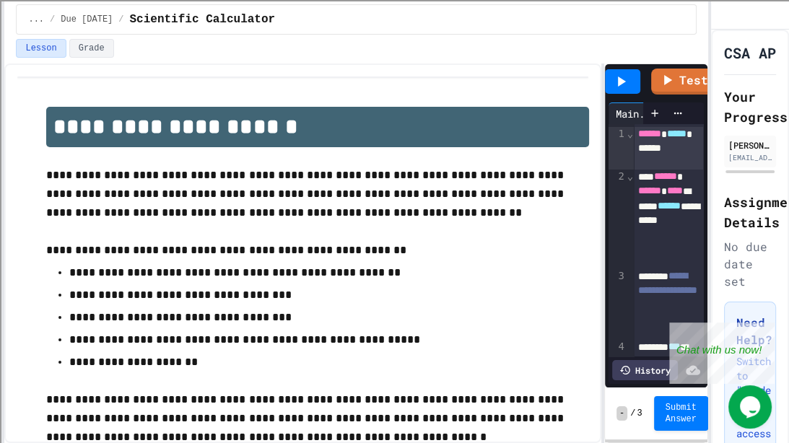
click at [0, 205] on div "**********" at bounding box center [394, 221] width 789 height 443
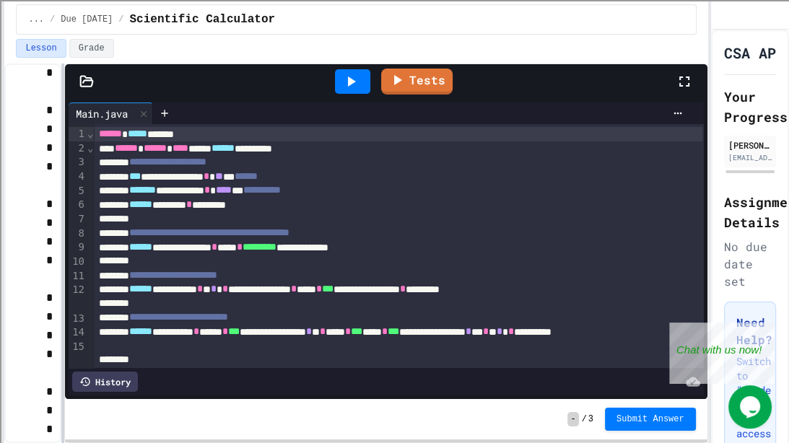
scroll to position [9246, 0]
click at [61, 300] on div at bounding box center [62, 254] width 3 height 380
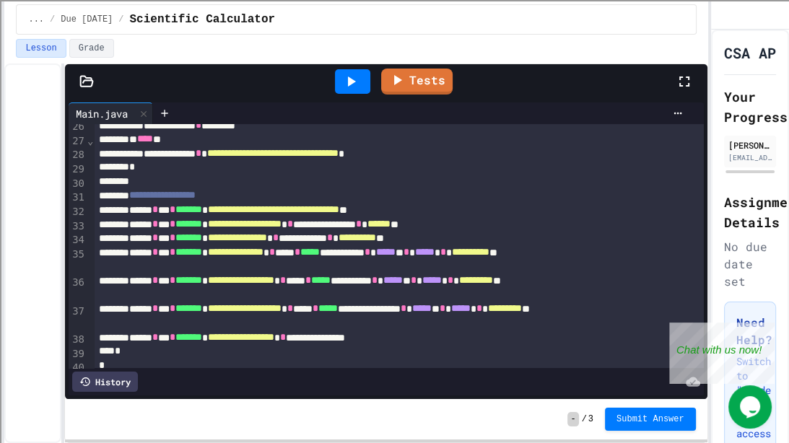
scroll to position [399, 0]
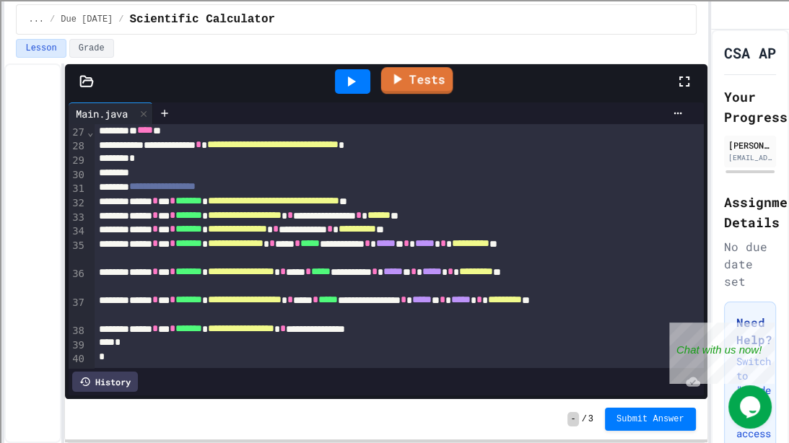
click at [409, 90] on link "Tests" at bounding box center [417, 80] width 72 height 27
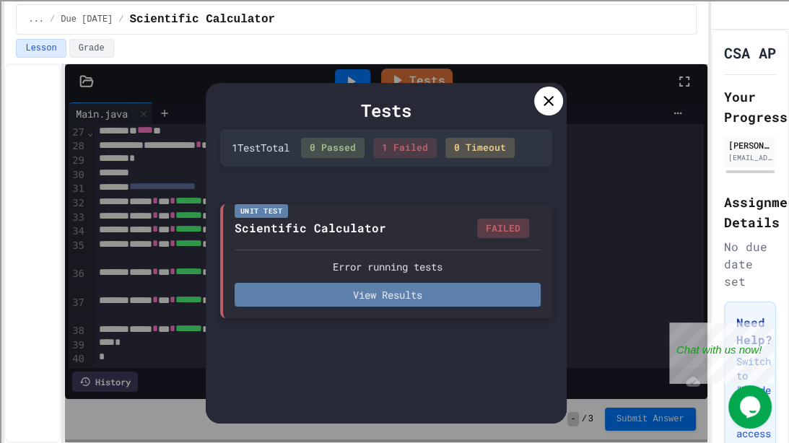
click at [393, 289] on button "View Results" at bounding box center [388, 295] width 306 height 24
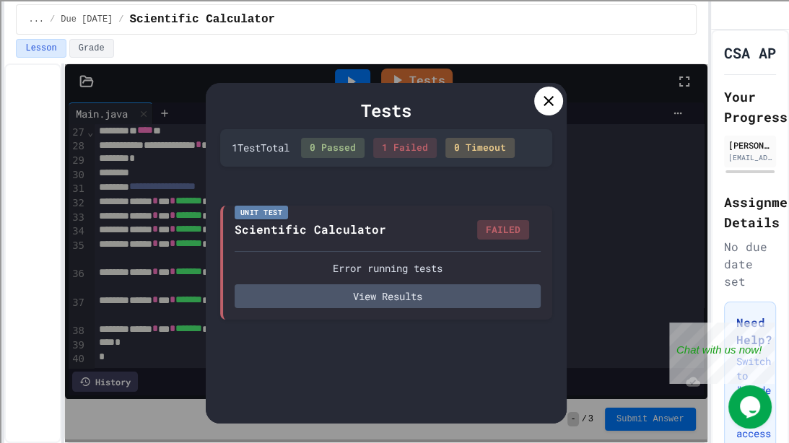
click at [547, 105] on icon at bounding box center [548, 100] width 17 height 17
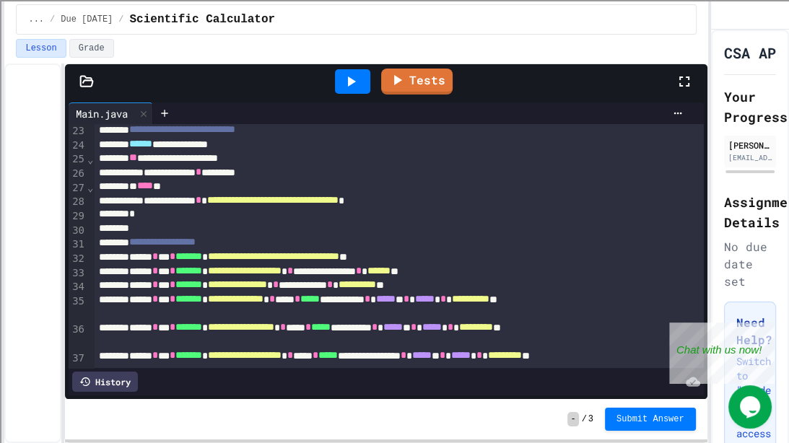
scroll to position [341, 0]
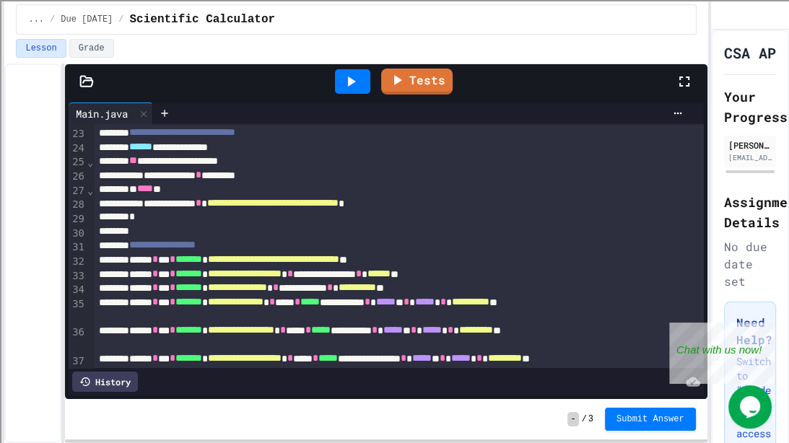
click at [321, 189] on div "* **** *" at bounding box center [398, 189] width 608 height 14
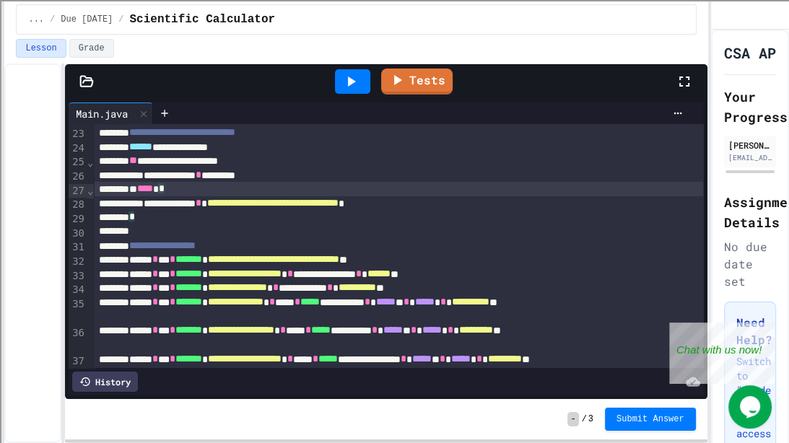
click at [319, 186] on div "* **** *" at bounding box center [398, 189] width 608 height 14
click at [320, 180] on div "**********" at bounding box center [398, 175] width 608 height 14
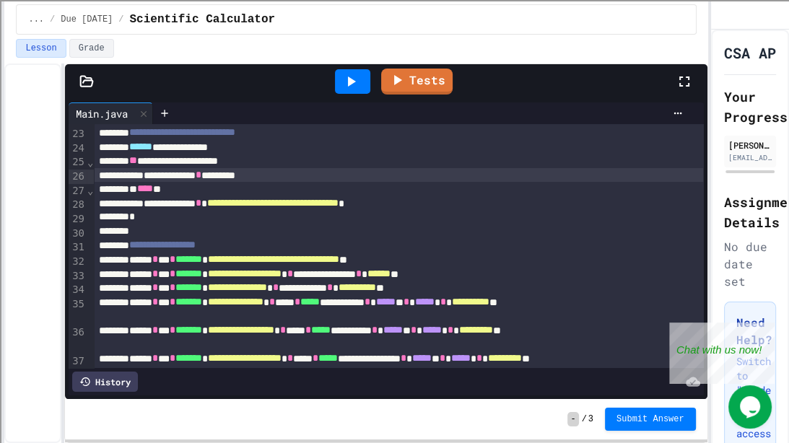
click at [281, 177] on div "**********" at bounding box center [398, 175] width 608 height 14
click at [437, 79] on link "Tests" at bounding box center [416, 79] width 71 height 27
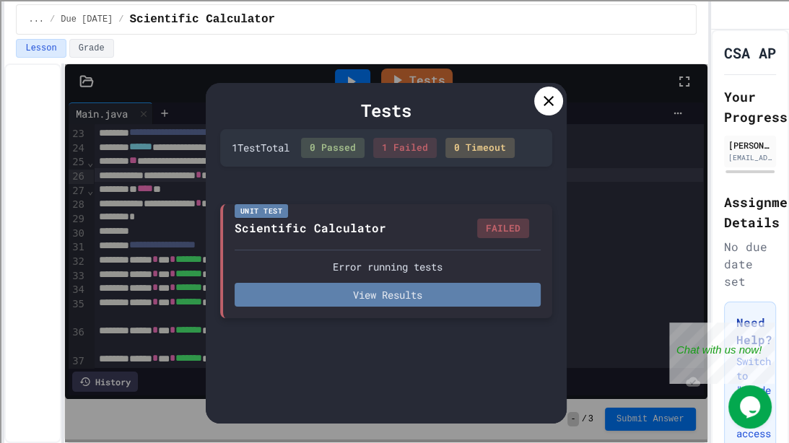
click at [426, 300] on button "View Results" at bounding box center [388, 295] width 306 height 24
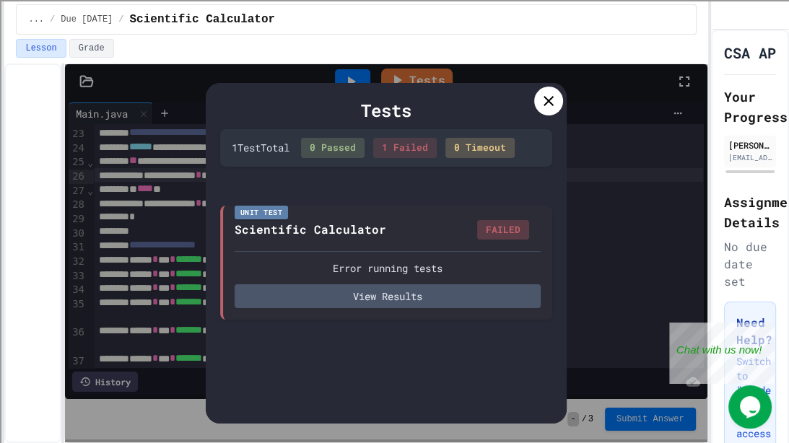
click at [541, 102] on icon at bounding box center [548, 100] width 17 height 17
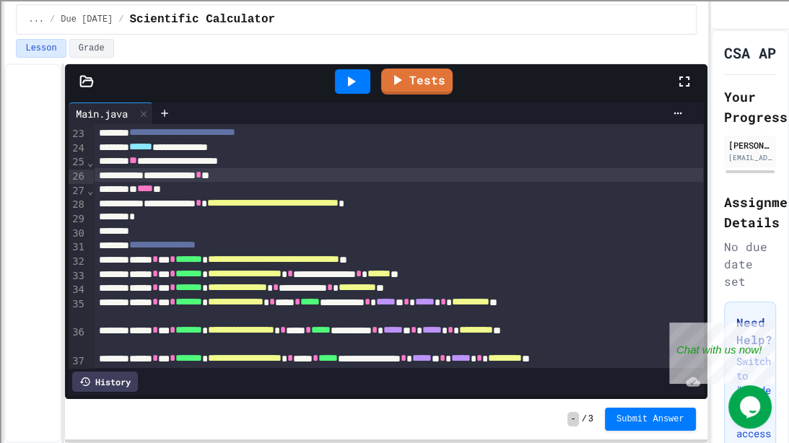
click at [310, 171] on div "**********" at bounding box center [398, 175] width 608 height 14
click at [429, 88] on link "Tests" at bounding box center [416, 79] width 67 height 27
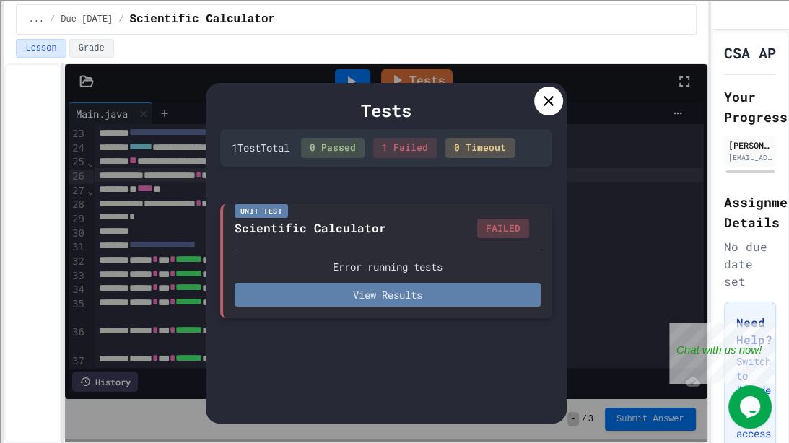
click at [414, 303] on button "View Results" at bounding box center [388, 295] width 306 height 24
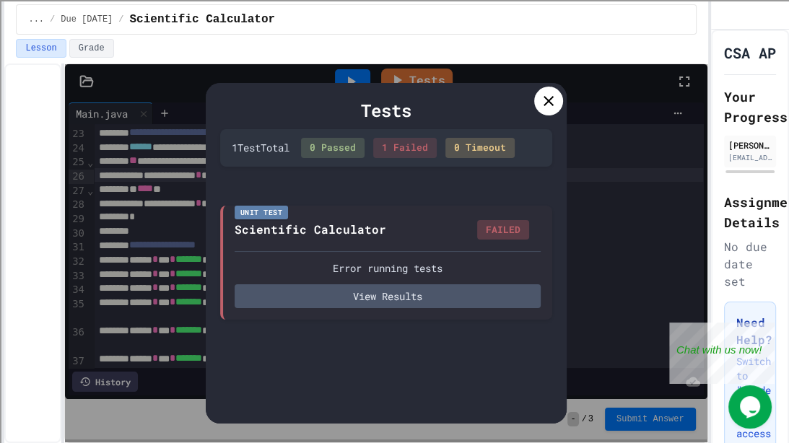
click at [542, 100] on icon at bounding box center [548, 100] width 17 height 17
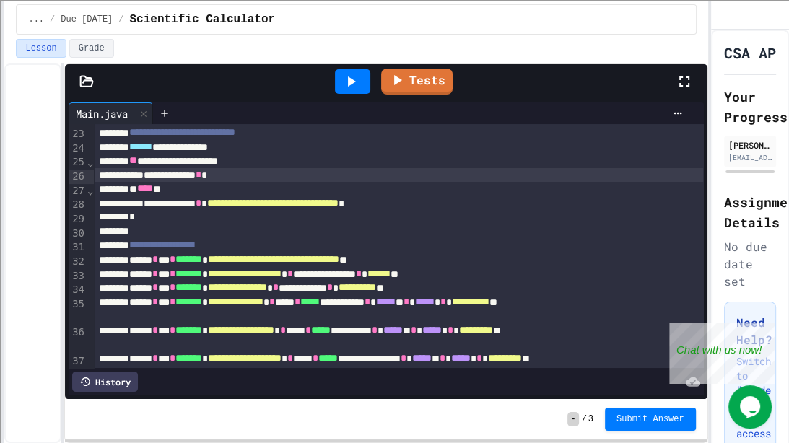
scroll to position [334, 0]
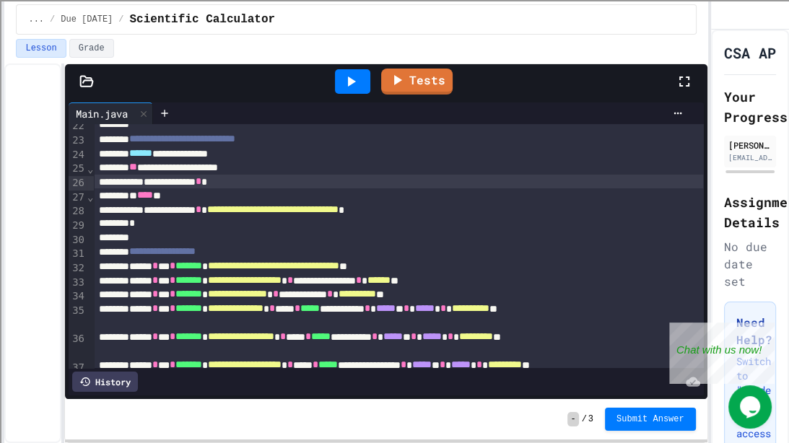
click at [159, 198] on div "* **** *" at bounding box center [398, 195] width 608 height 14
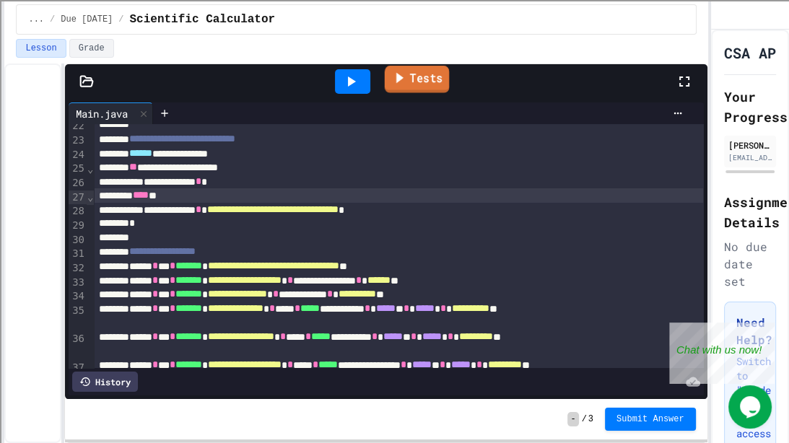
click at [432, 90] on link "Tests" at bounding box center [417, 79] width 65 height 27
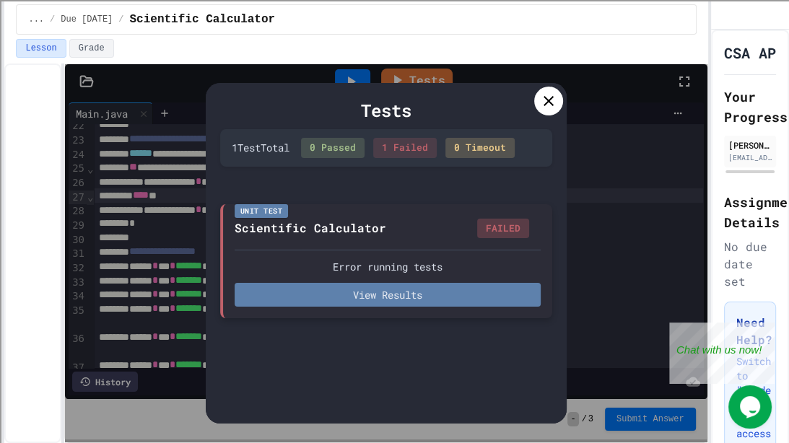
click at [395, 295] on button "View Results" at bounding box center [388, 295] width 306 height 24
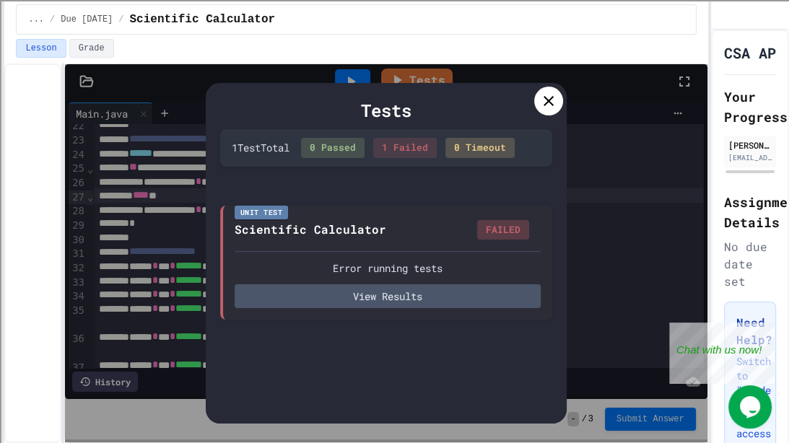
click at [555, 100] on icon at bounding box center [548, 100] width 17 height 17
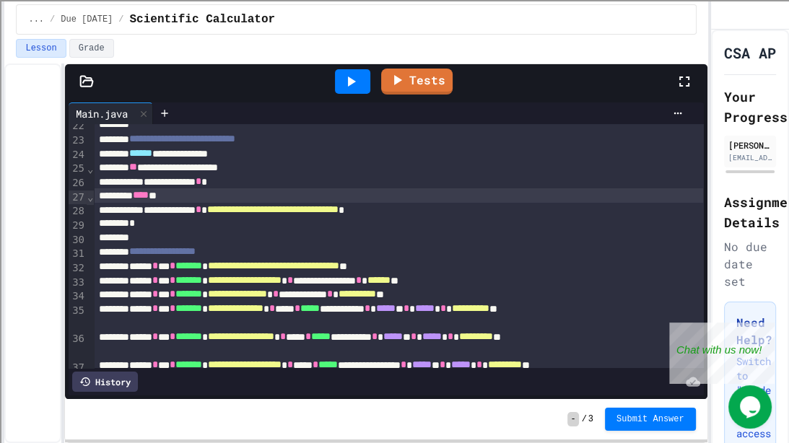
click at [162, 204] on div "**********" at bounding box center [398, 210] width 608 height 14
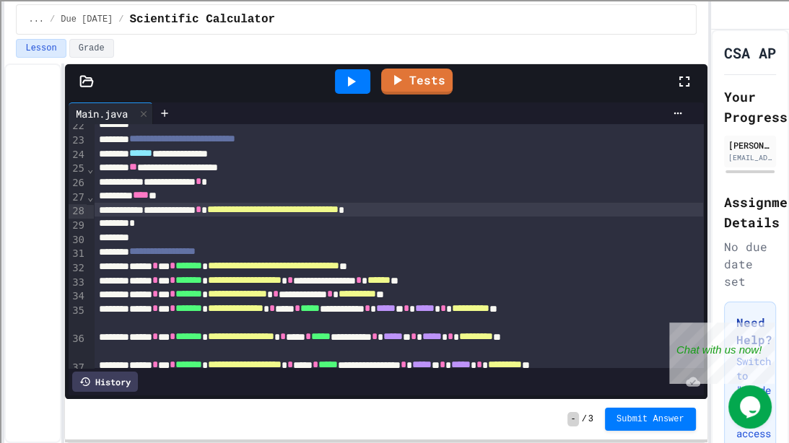
click at [148, 195] on span "****" at bounding box center [140, 195] width 16 height 10
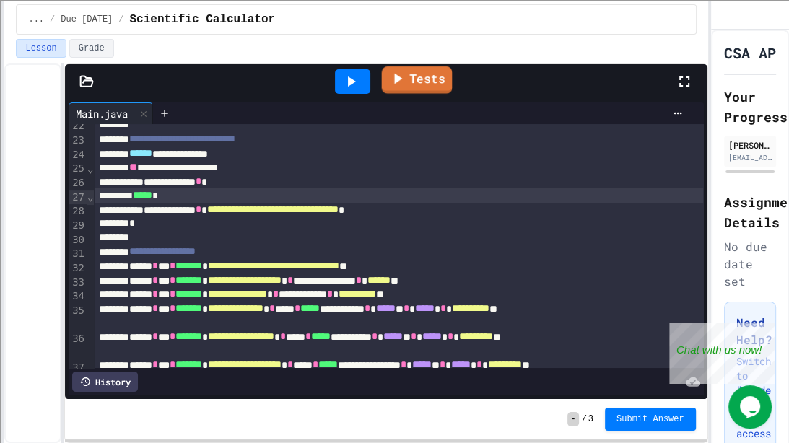
click at [402, 90] on link "Tests" at bounding box center [416, 79] width 71 height 27
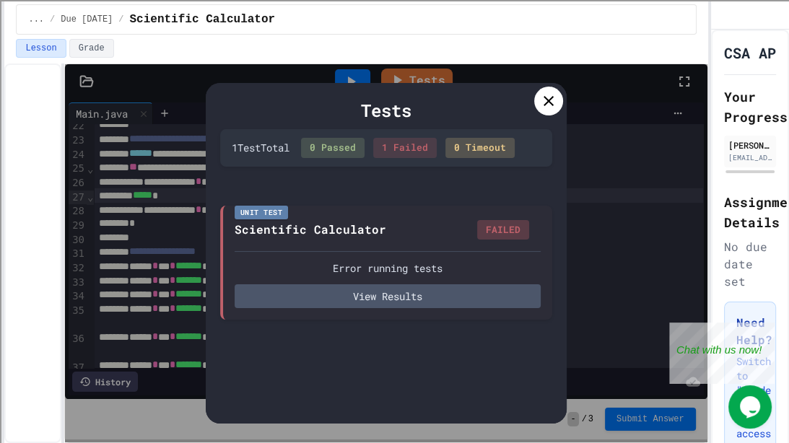
click at [289, 146] on div "1 Test Total" at bounding box center [261, 147] width 58 height 15
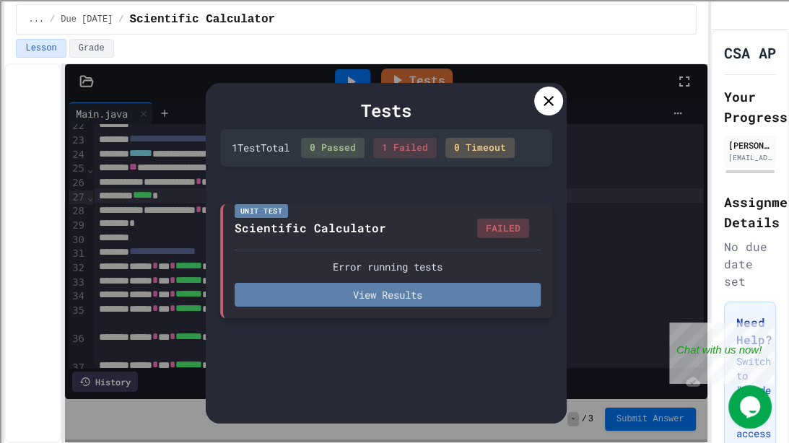
click at [343, 303] on button "View Results" at bounding box center [388, 295] width 306 height 24
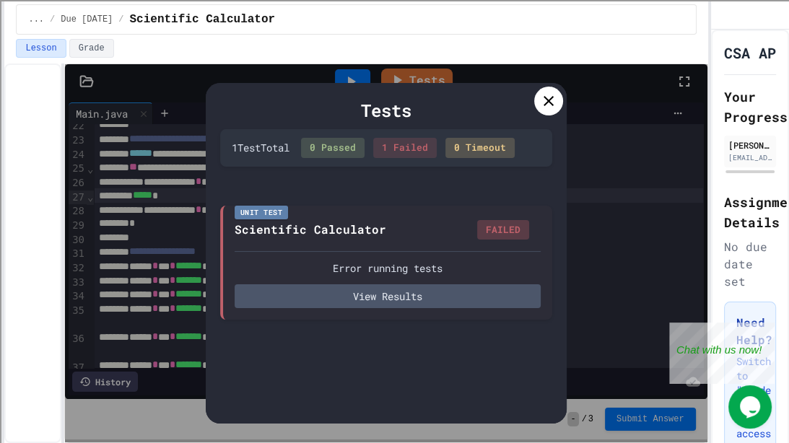
click at [544, 105] on icon at bounding box center [548, 100] width 17 height 17
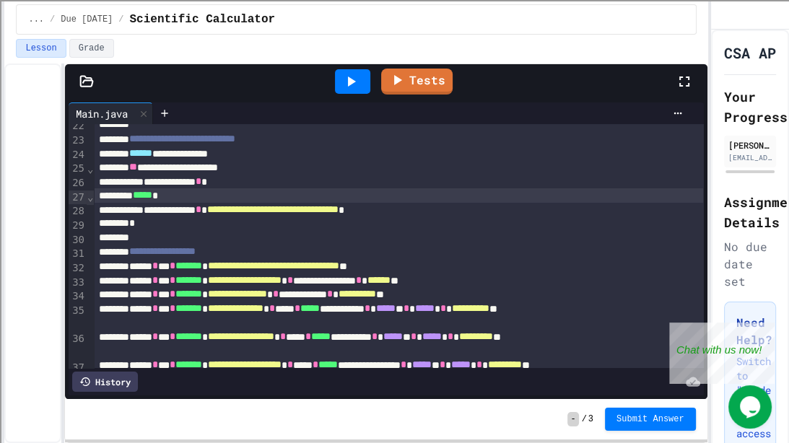
click at [190, 202] on div "**** *" at bounding box center [398, 195] width 608 height 14
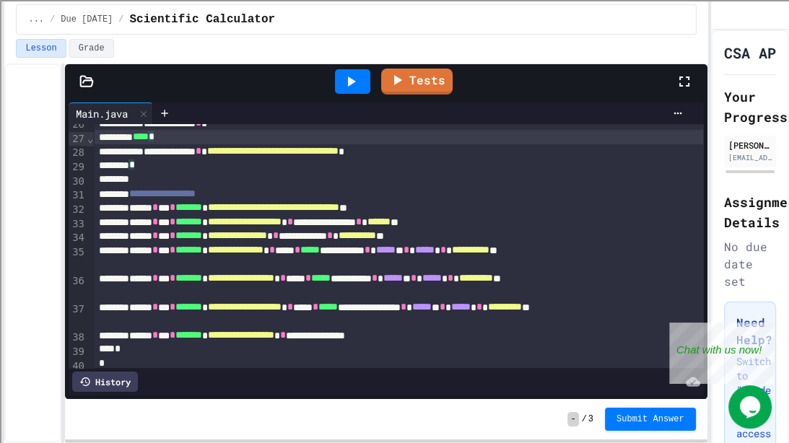
scroll to position [399, 0]
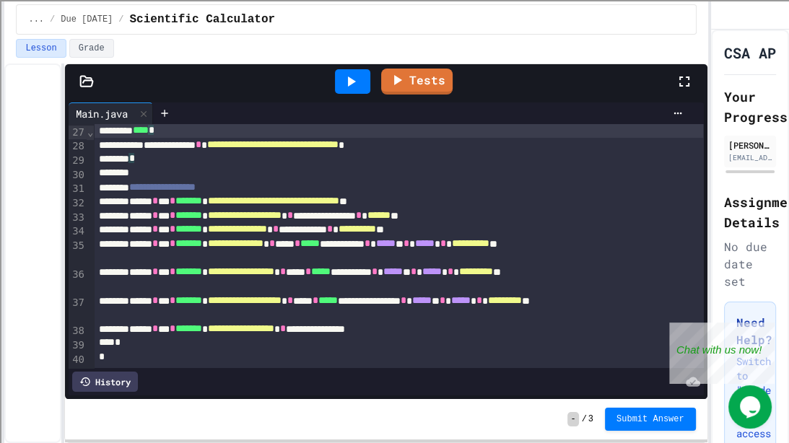
click at [111, 357] on div "*" at bounding box center [398, 357] width 608 height 14
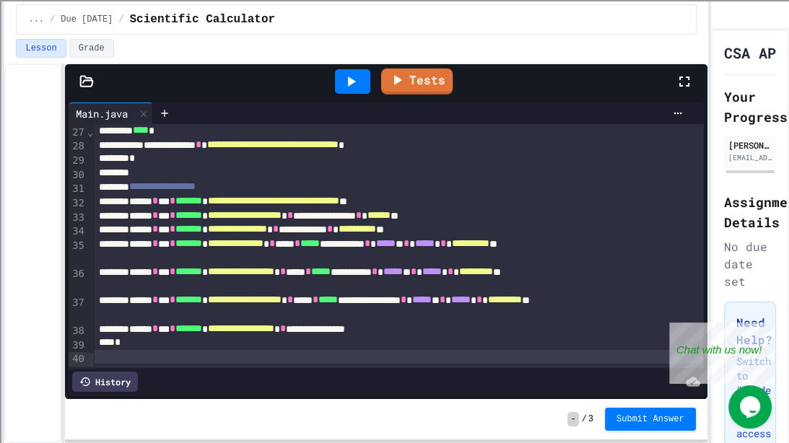
click at [400, 93] on div "Tests" at bounding box center [391, 81] width 567 height 39
click at [400, 93] on link "Tests" at bounding box center [417, 79] width 66 height 27
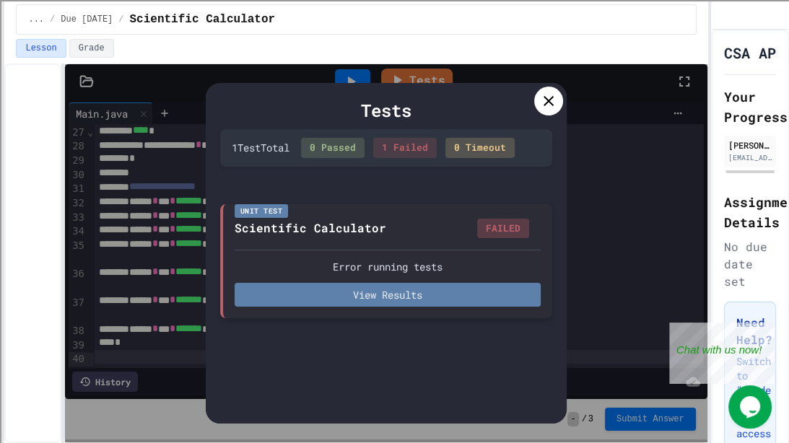
click at [388, 287] on button "View Results" at bounding box center [388, 295] width 306 height 24
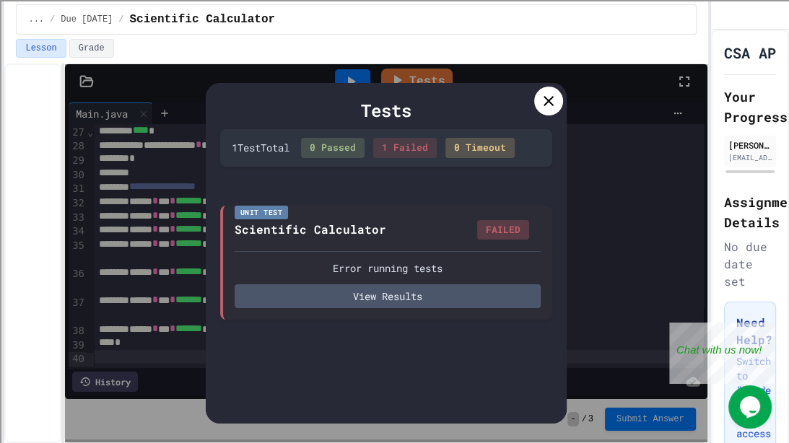
click at [546, 96] on icon at bounding box center [548, 100] width 17 height 17
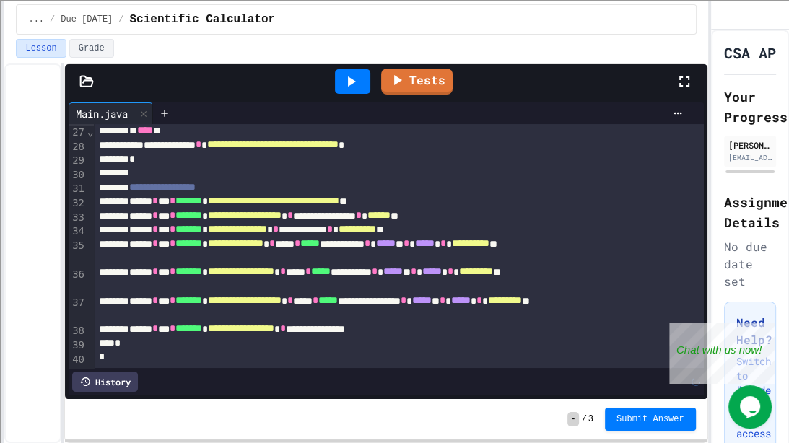
scroll to position [383, 0]
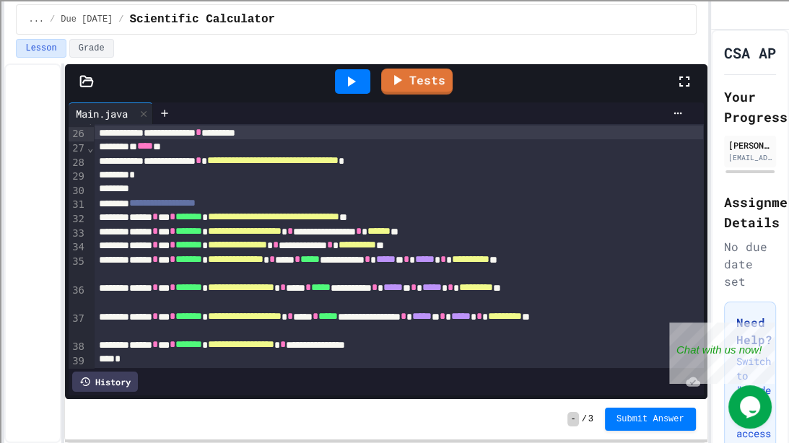
click at [351, 88] on icon at bounding box center [350, 81] width 17 height 17
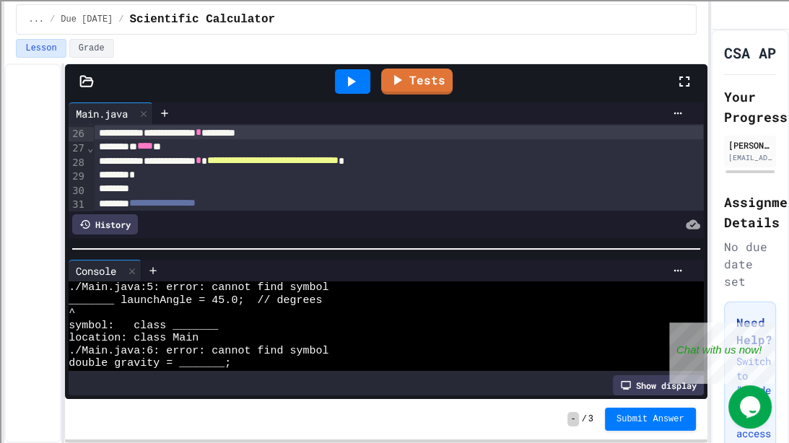
scroll to position [0, 0]
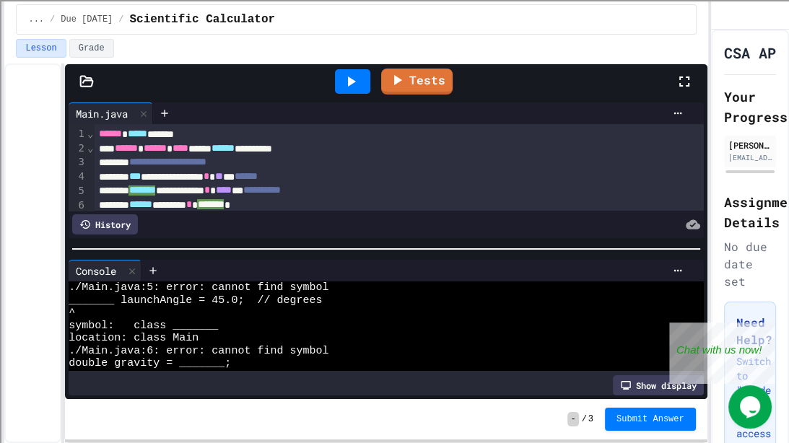
click at [155, 188] on span "*******" at bounding box center [141, 191] width 27 height 10
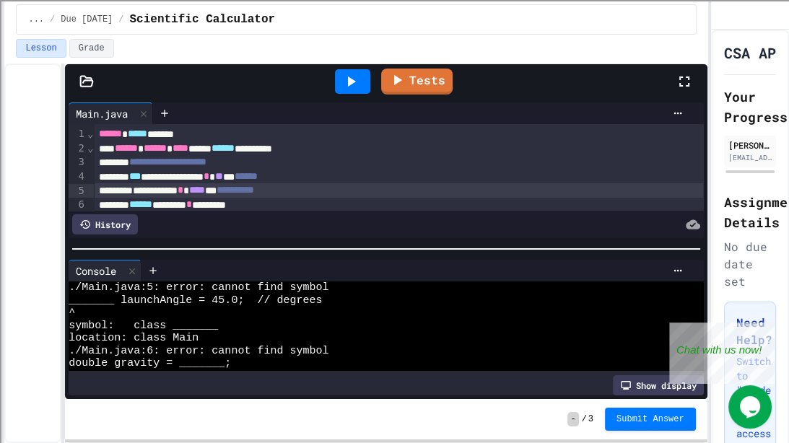
click at [353, 74] on icon at bounding box center [350, 81] width 17 height 17
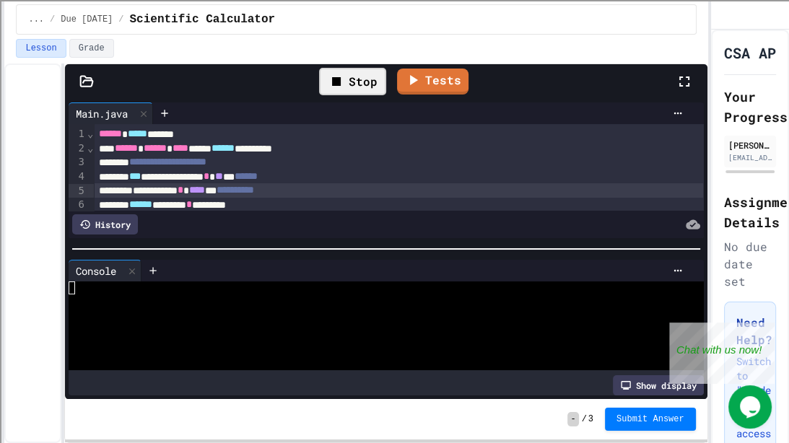
scroll to position [393, 0]
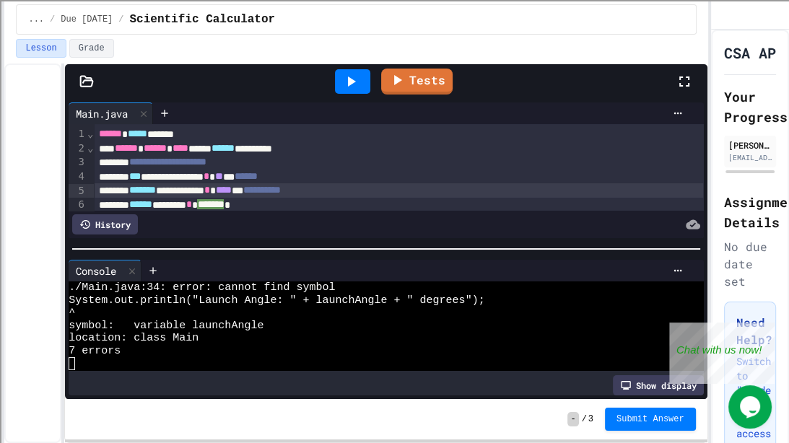
click at [369, 82] on div at bounding box center [352, 81] width 35 height 25
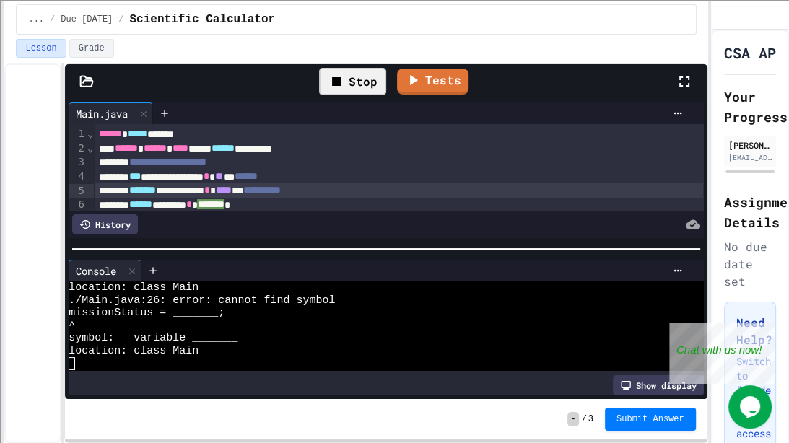
scroll to position [266, 0]
